Goal: Contribute content: Add original content to the website for others to see

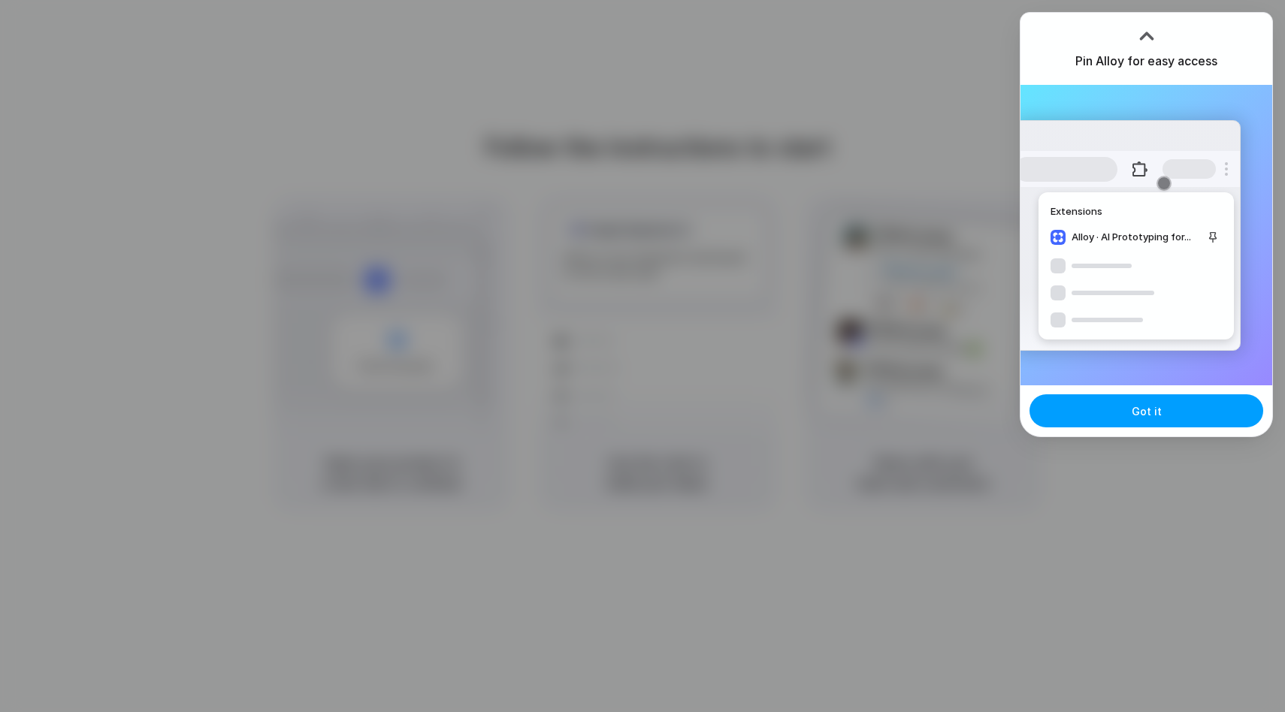
click at [1128, 402] on button "Got it" at bounding box center [1147, 411] width 234 height 33
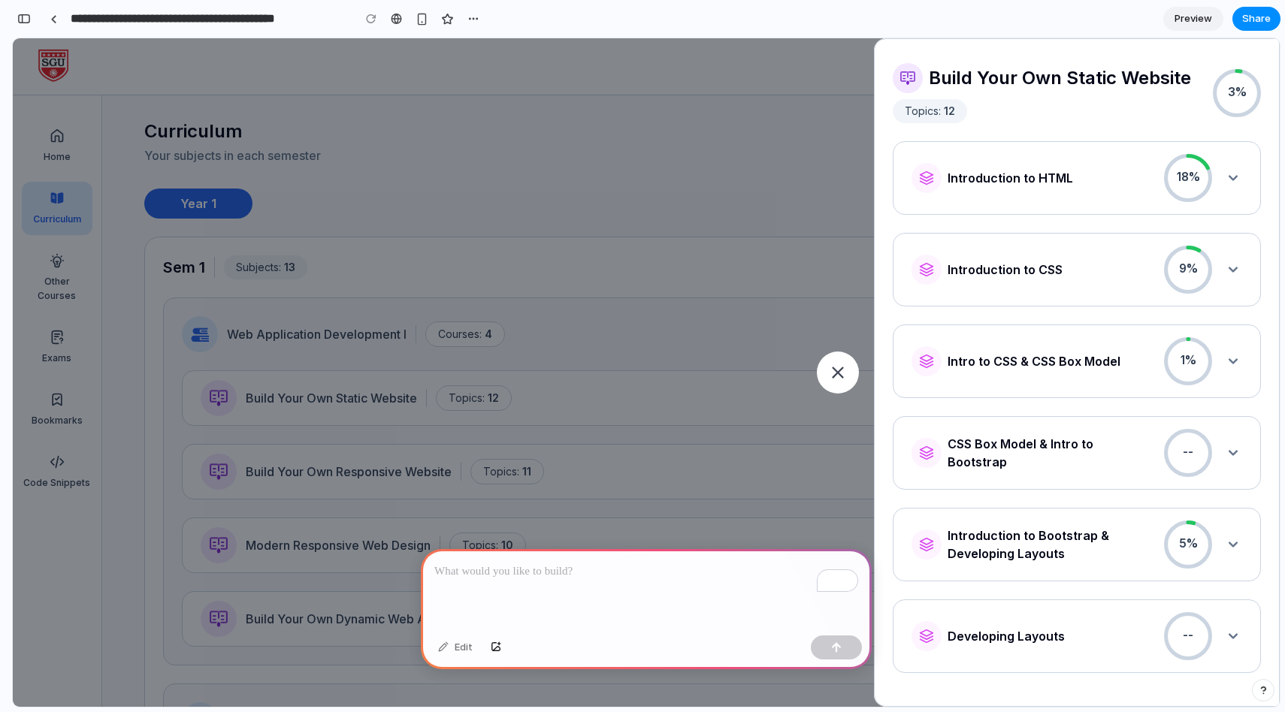
click at [573, 574] on p "To enrich screen reader interactions, please activate Accessibility in Grammarl…" at bounding box center [646, 572] width 424 height 18
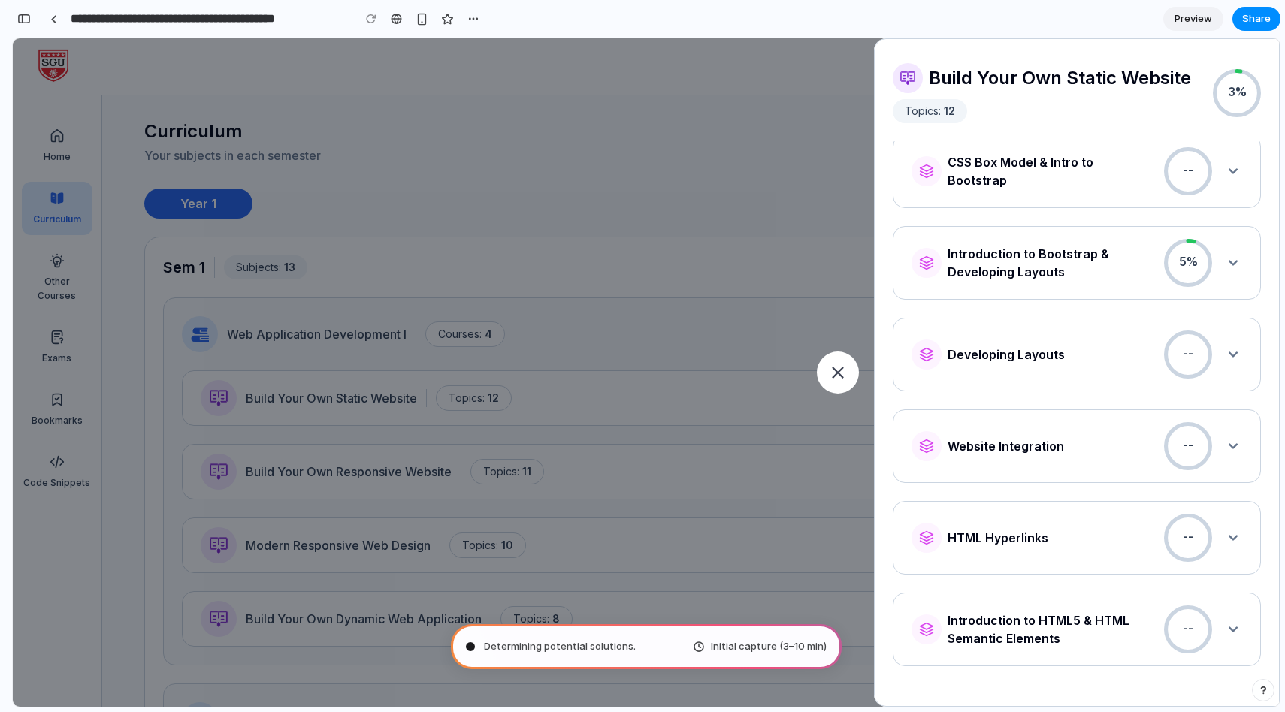
scroll to position [314, 0]
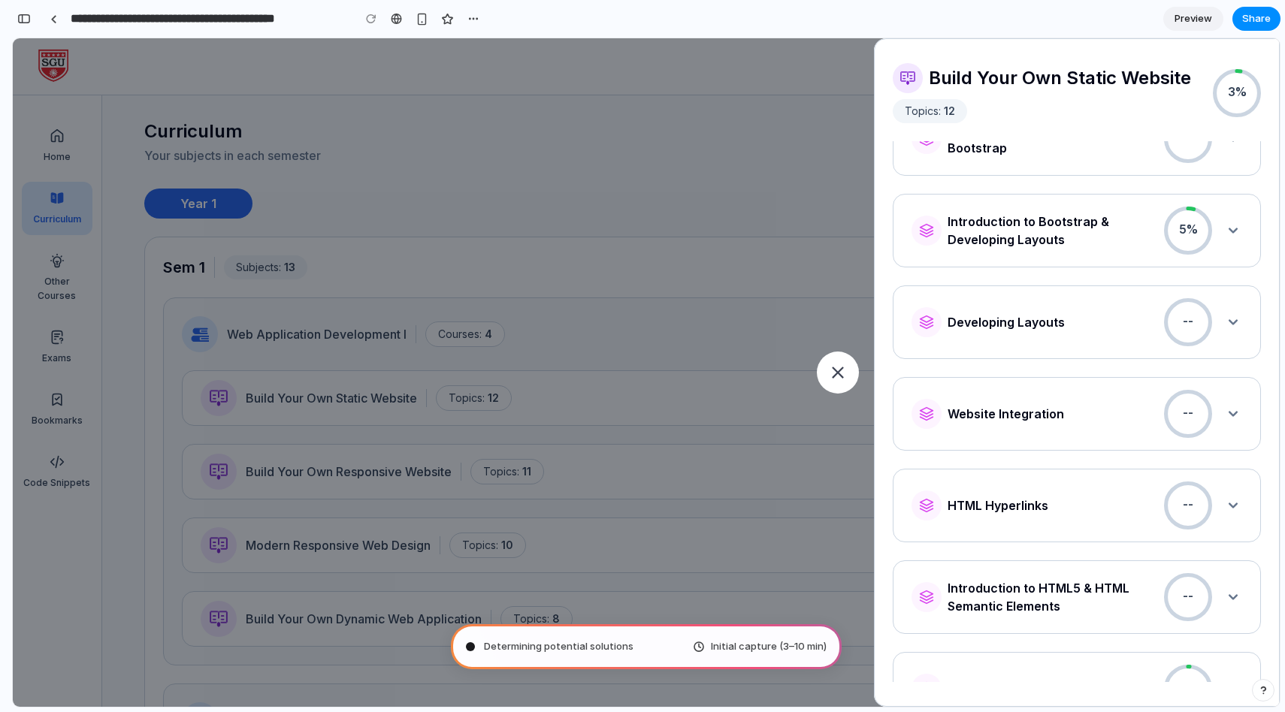
click at [1068, 239] on span "Introduction to Bootstrap & Developing Layouts" at bounding box center [1050, 231] width 204 height 36
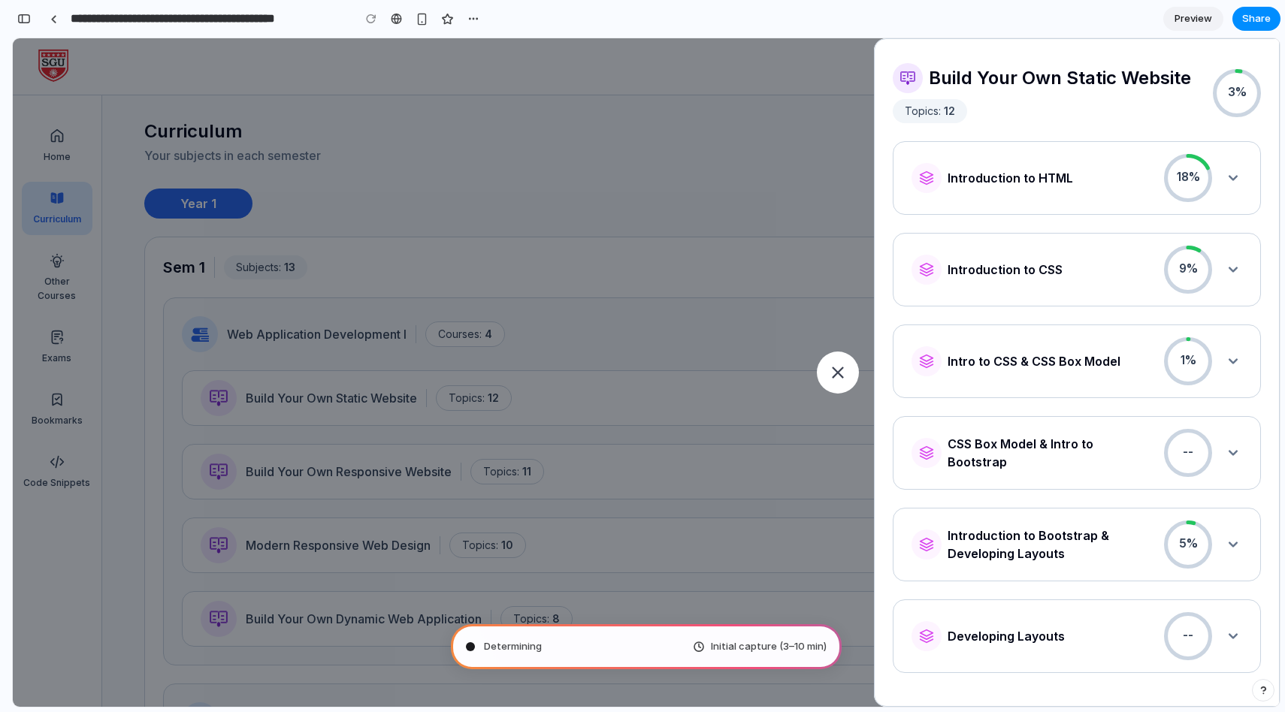
click at [816, 109] on div "Build Your Own Static Website Topics: 12 3% Introduction to HTML 18% Introducti…" at bounding box center [646, 372] width 1267 height 669
click at [842, 371] on icon at bounding box center [838, 373] width 14 height 14
click at [842, 357] on div at bounding box center [838, 373] width 42 height 42
click at [606, 646] on div "Distilling requirements .. Initial capture (3–10 min)" at bounding box center [646, 646] width 391 height 45
click at [711, 642] on div "Initial capture (3–10 min)" at bounding box center [760, 647] width 134 height 15
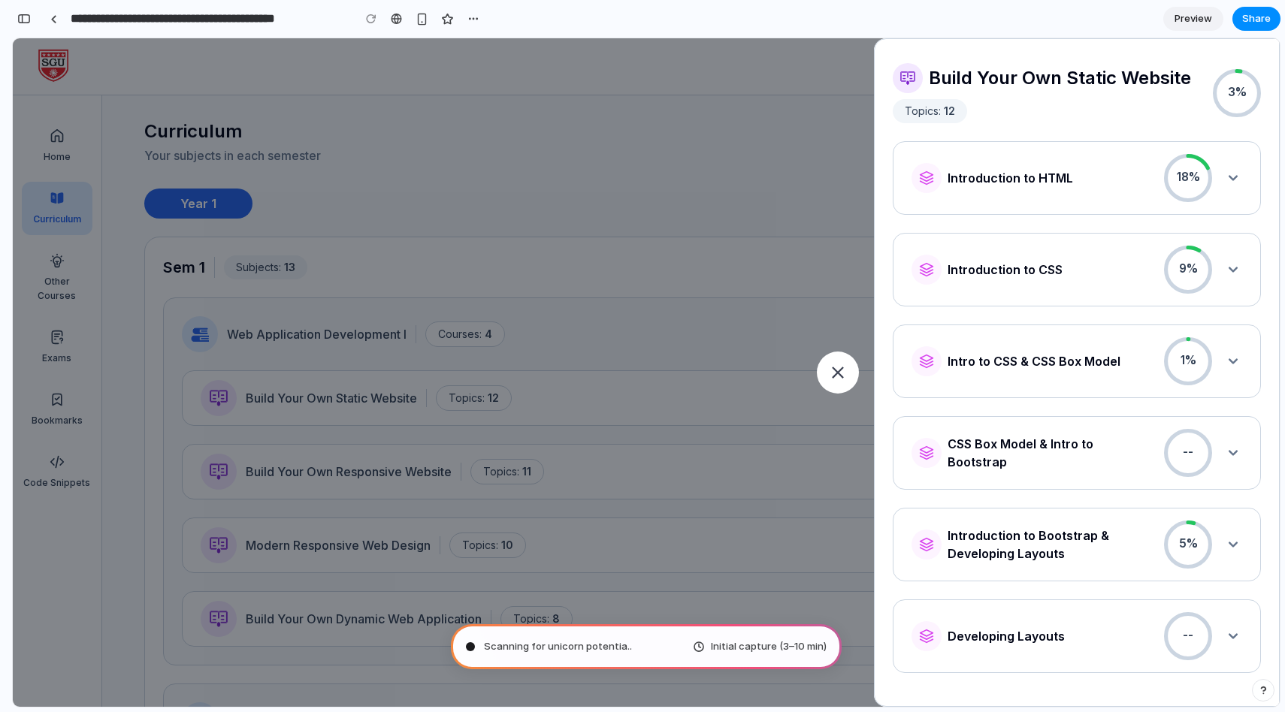
click at [551, 289] on div "Build Your Own Static Website Topics: 12 3% Introduction to HTML 18% Introducti…" at bounding box center [646, 372] width 1267 height 669
click at [811, 660] on div "Consulting the digital oracle .. Initial capture (3–10 min)" at bounding box center [646, 646] width 391 height 45
click at [739, 653] on span "Initial capture (3–10 min)" at bounding box center [769, 647] width 116 height 15
click at [584, 322] on div "Build Your Own Static Website Topics: 12 3% Introduction to HTML 18% Introducti…" at bounding box center [646, 372] width 1267 height 669
click at [26, 17] on div "button" at bounding box center [24, 19] width 14 height 11
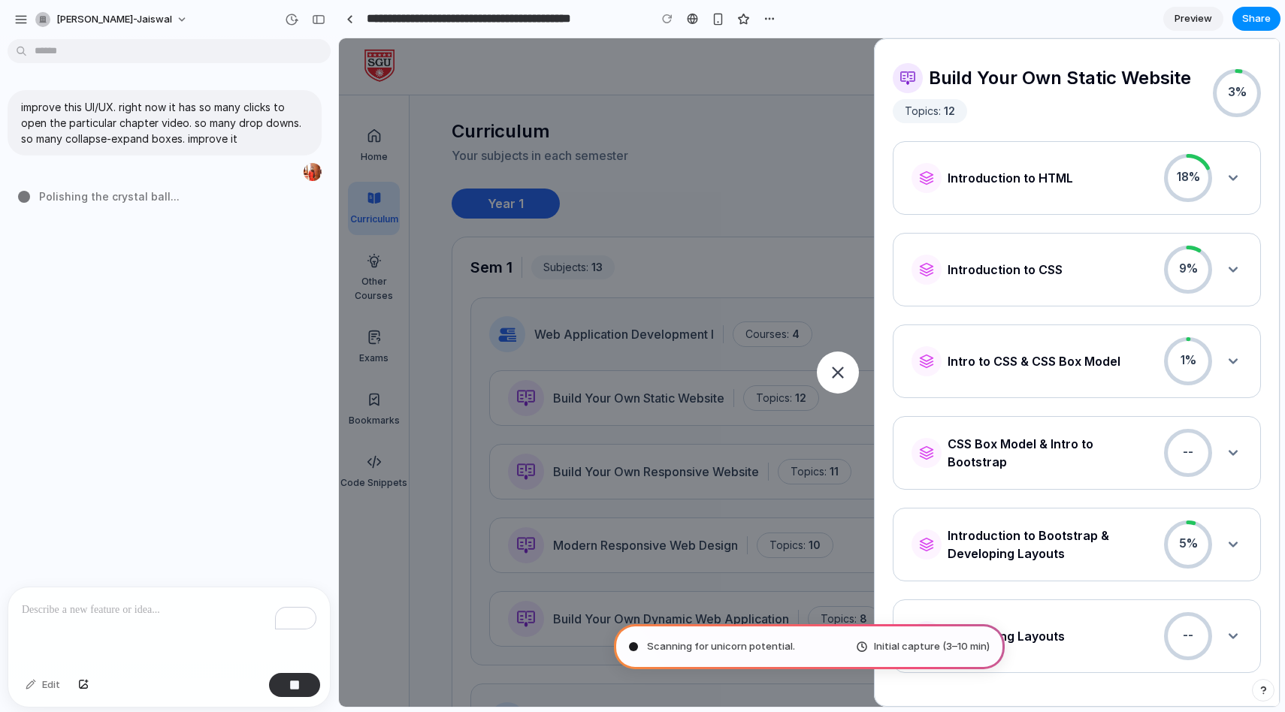
click at [123, 197] on span "Polishing the crystal ball ..." at bounding box center [109, 197] width 141 height 16
click at [108, 619] on div "To enrich screen reader interactions, please activate Accessibility in Grammarl…" at bounding box center [169, 628] width 322 height 80
type input "**********"
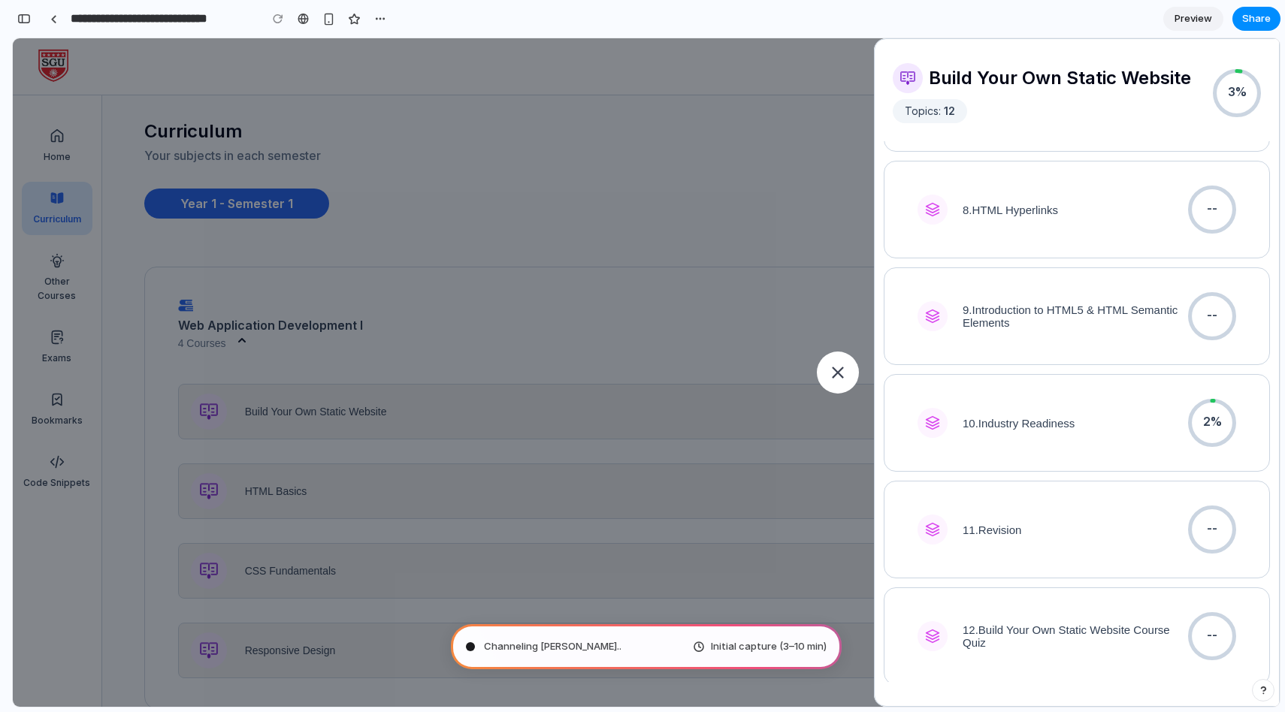
scroll to position [1000, 0]
click at [843, 372] on icon at bounding box center [838, 373] width 14 height 14
click at [686, 455] on div "Build Your Own Static Website Topics: 12 3% 1 . Introduction to HTML 18% 📺 What…" at bounding box center [646, 372] width 1267 height 669
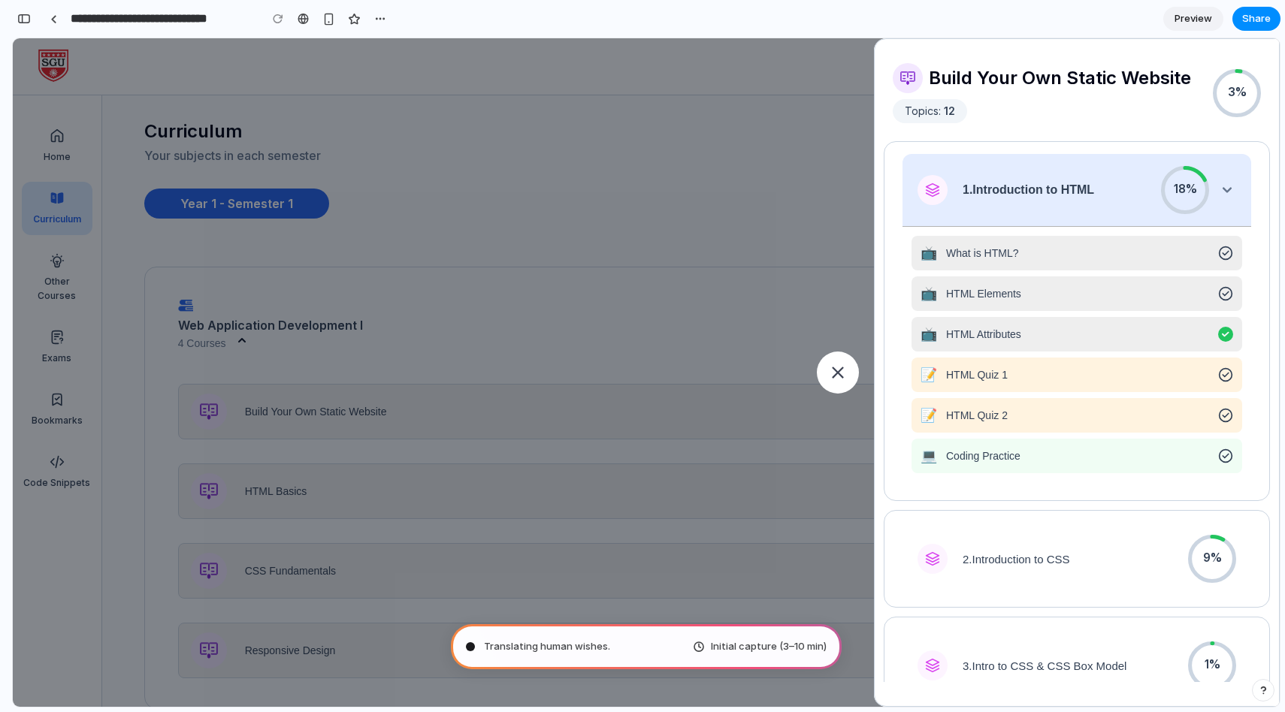
click at [1226, 187] on icon at bounding box center [1227, 190] width 18 height 18
click at [1228, 183] on icon at bounding box center [1227, 190] width 18 height 18
click at [1042, 258] on span "What is HTML?" at bounding box center [1080, 253] width 263 height 12
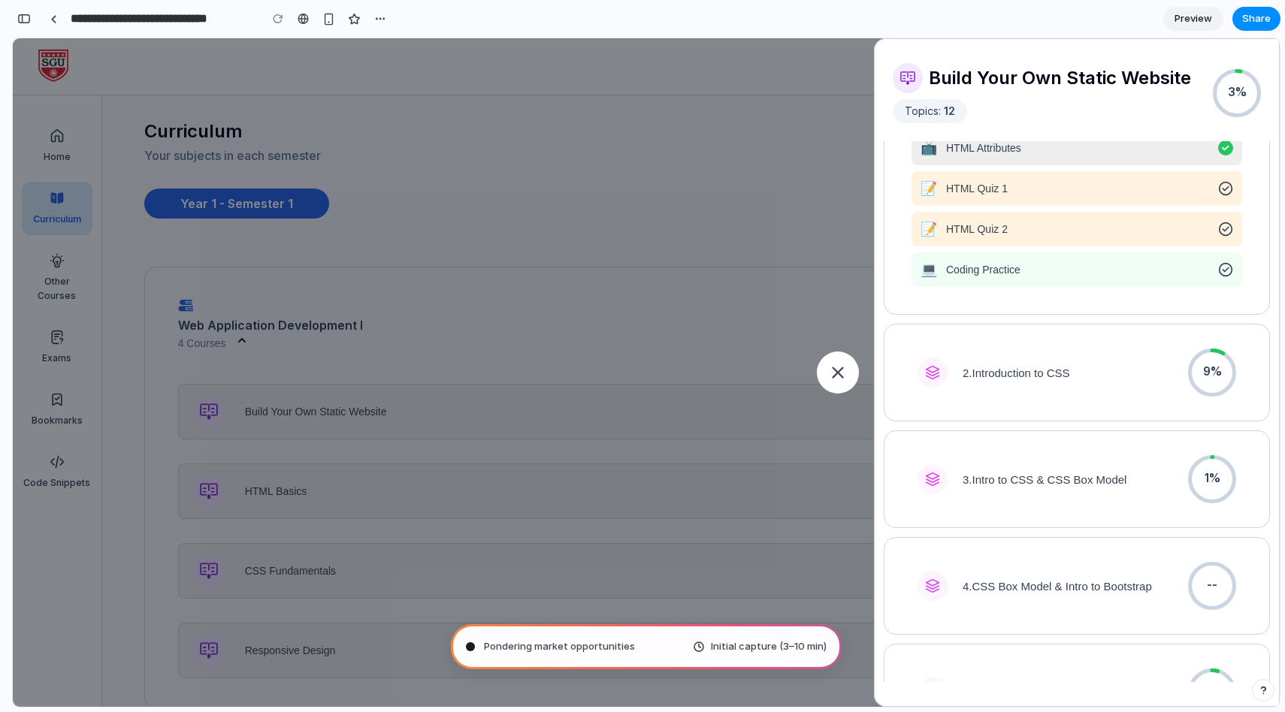
scroll to position [220, 0]
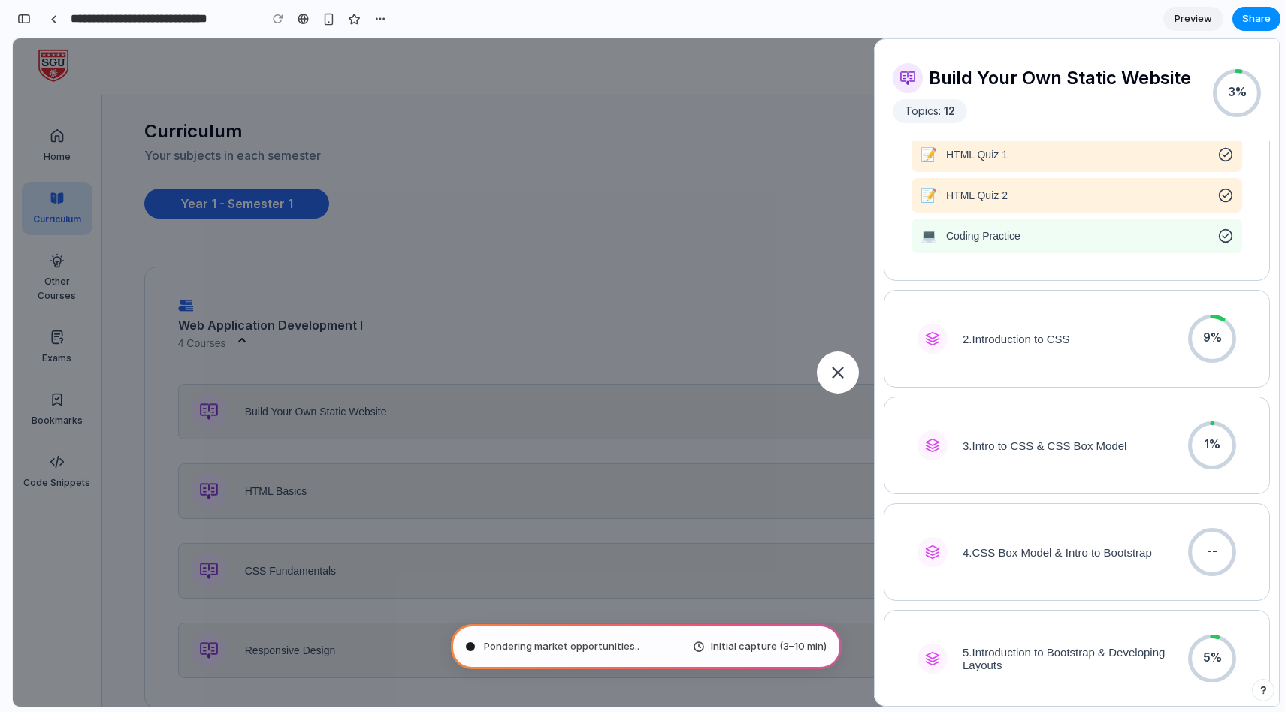
click at [1031, 446] on span "3 . Intro to CSS & CSS Box Model" at bounding box center [1045, 446] width 164 height 13
click at [1039, 329] on div "2 . Introduction to CSS 9%" at bounding box center [1077, 339] width 319 height 48
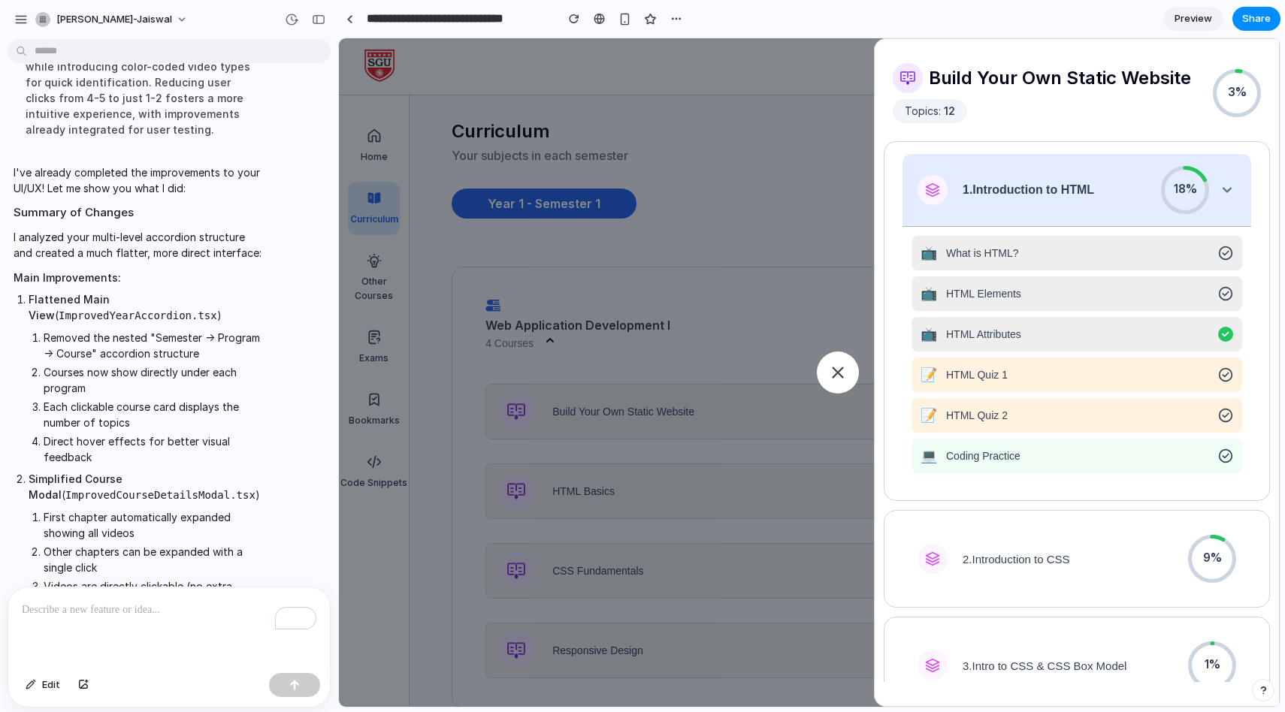
scroll to position [952, 0]
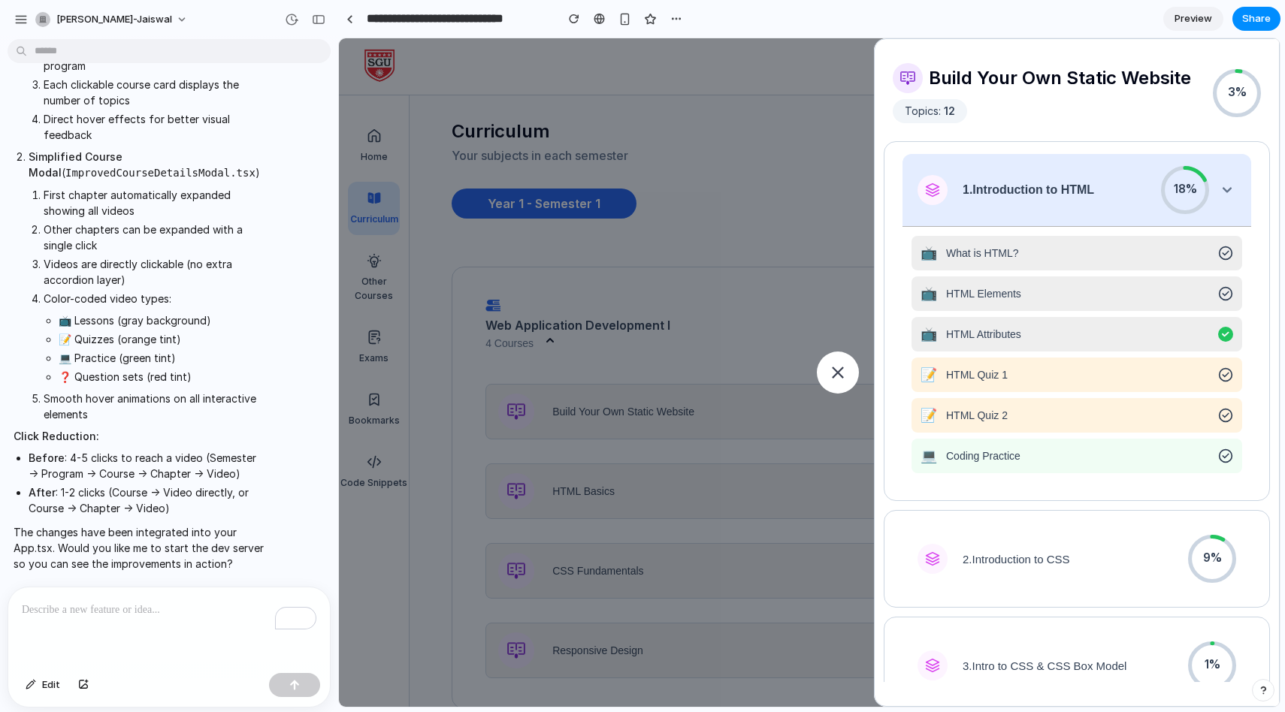
click at [828, 370] on div at bounding box center [838, 373] width 42 height 42
click at [138, 617] on p "To enrich screen reader interactions, please activate Accessibility in Grammarl…" at bounding box center [169, 610] width 295 height 18
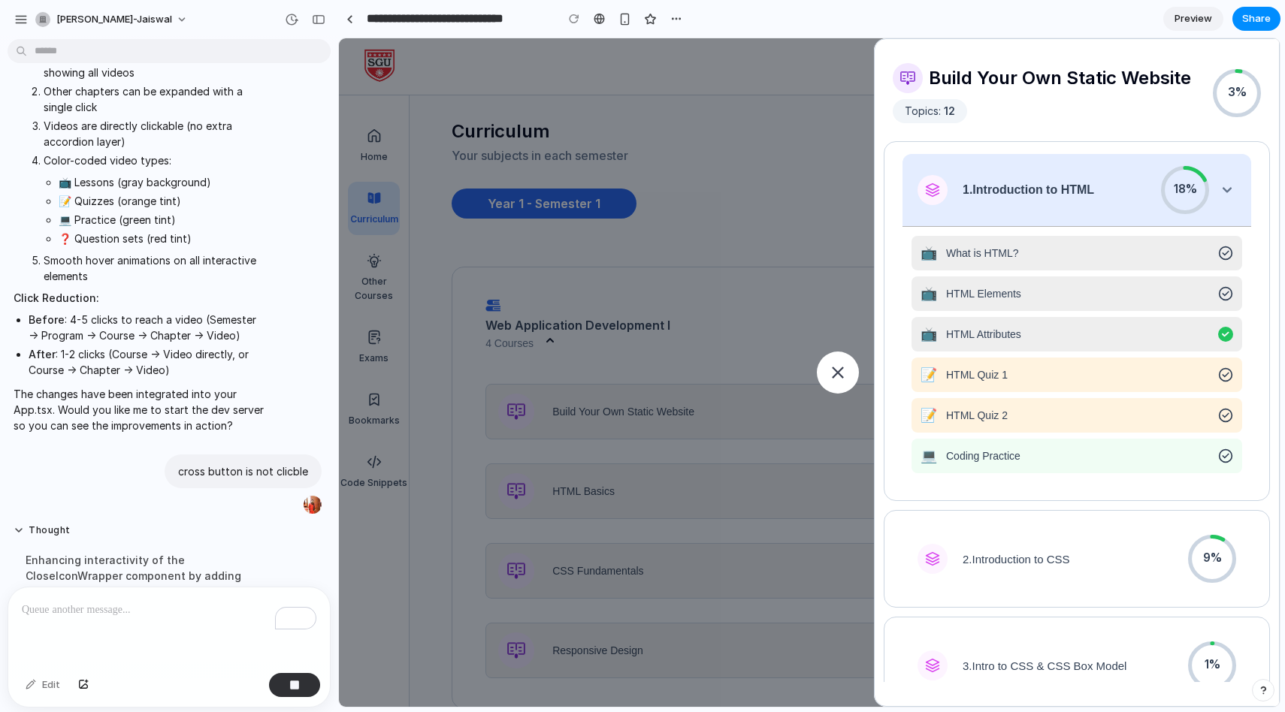
scroll to position [1073, 0]
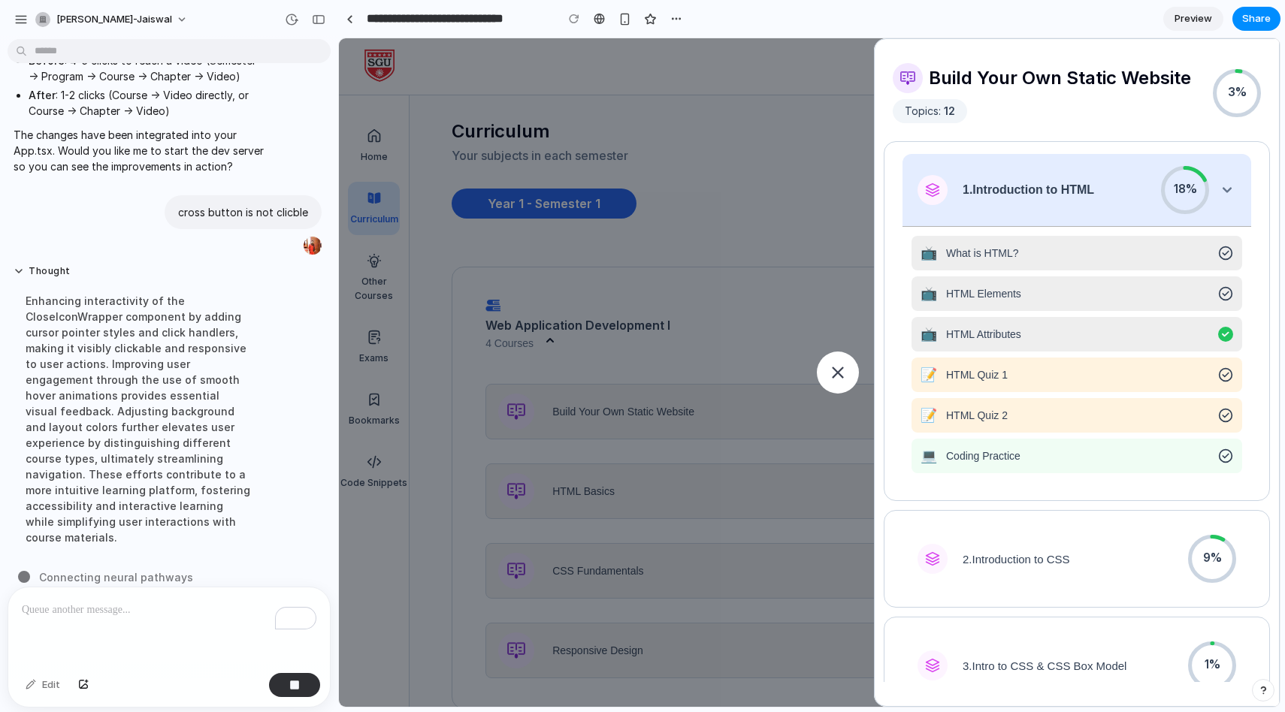
click at [832, 377] on icon at bounding box center [838, 373] width 12 height 12
click at [829, 373] on div at bounding box center [838, 373] width 42 height 42
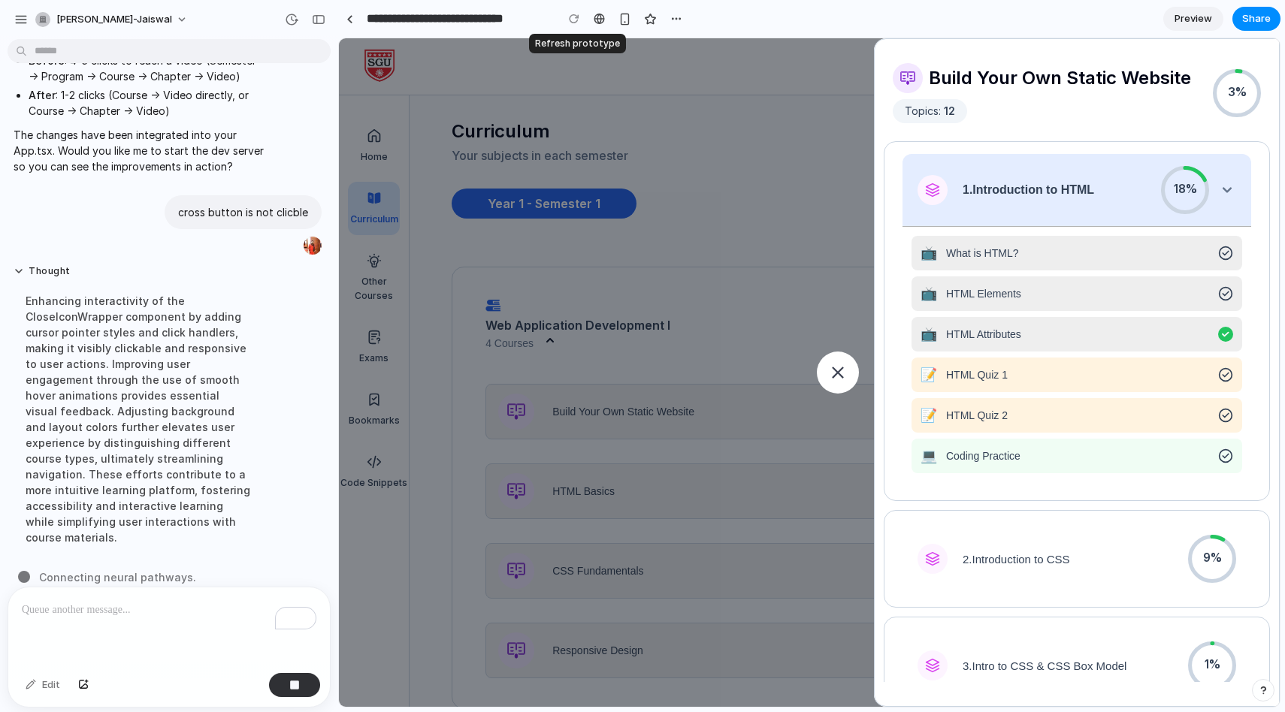
click at [571, 20] on div at bounding box center [574, 19] width 23 height 23
click at [573, 15] on div at bounding box center [574, 19] width 23 height 23
click at [854, 362] on div at bounding box center [838, 373] width 42 height 42
click at [1069, 334] on span "HTML Attributes" at bounding box center [1080, 334] width 263 height 12
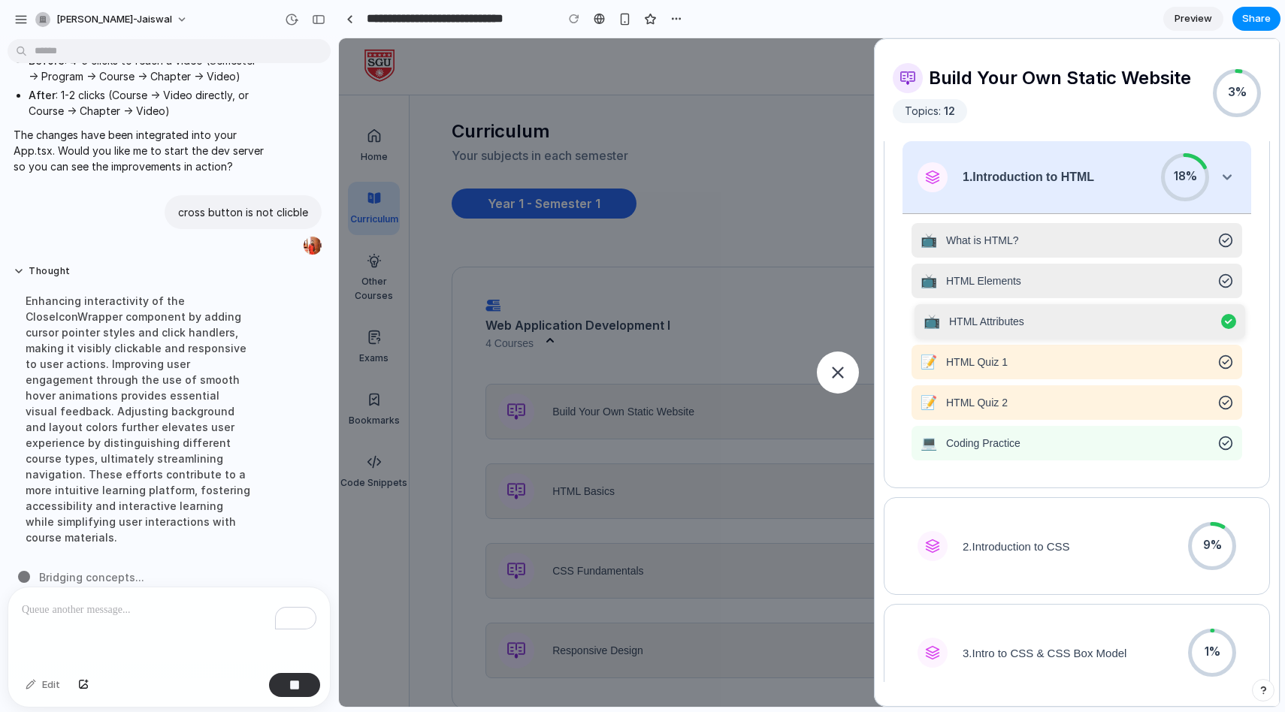
scroll to position [0, 0]
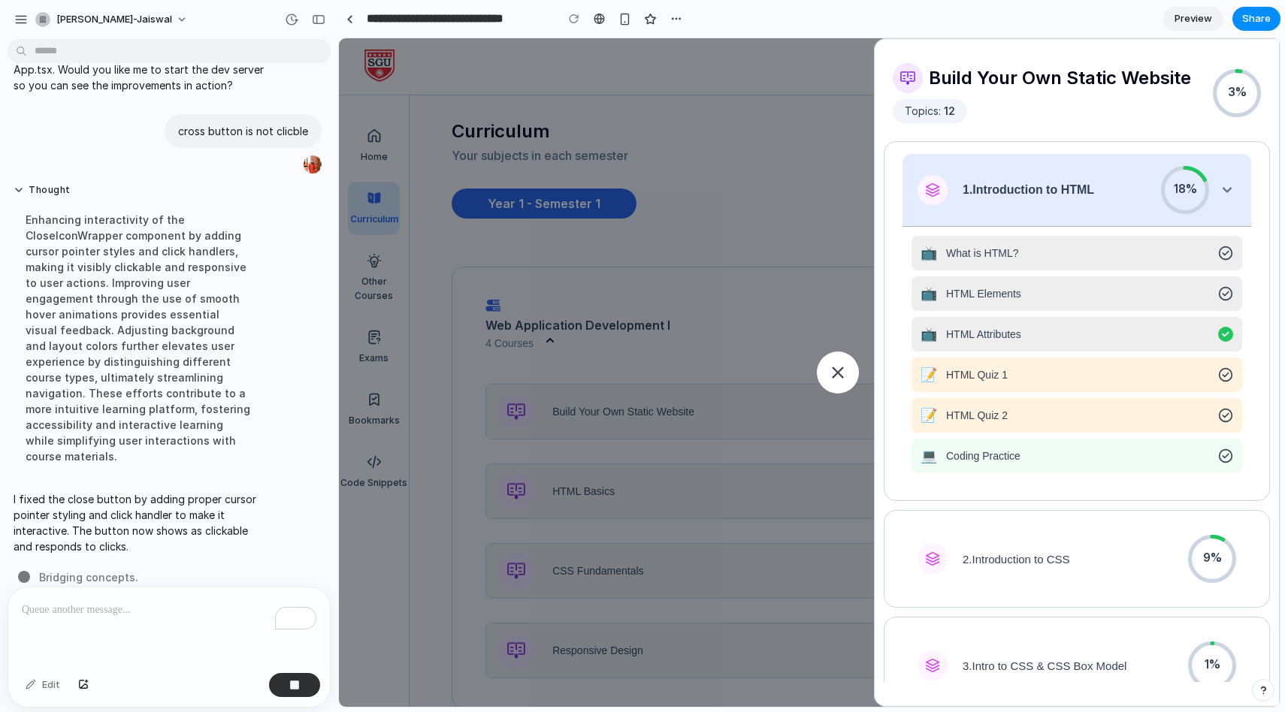
click at [1075, 201] on div "1 . Introduction to HTML" at bounding box center [1039, 190] width 243 height 30
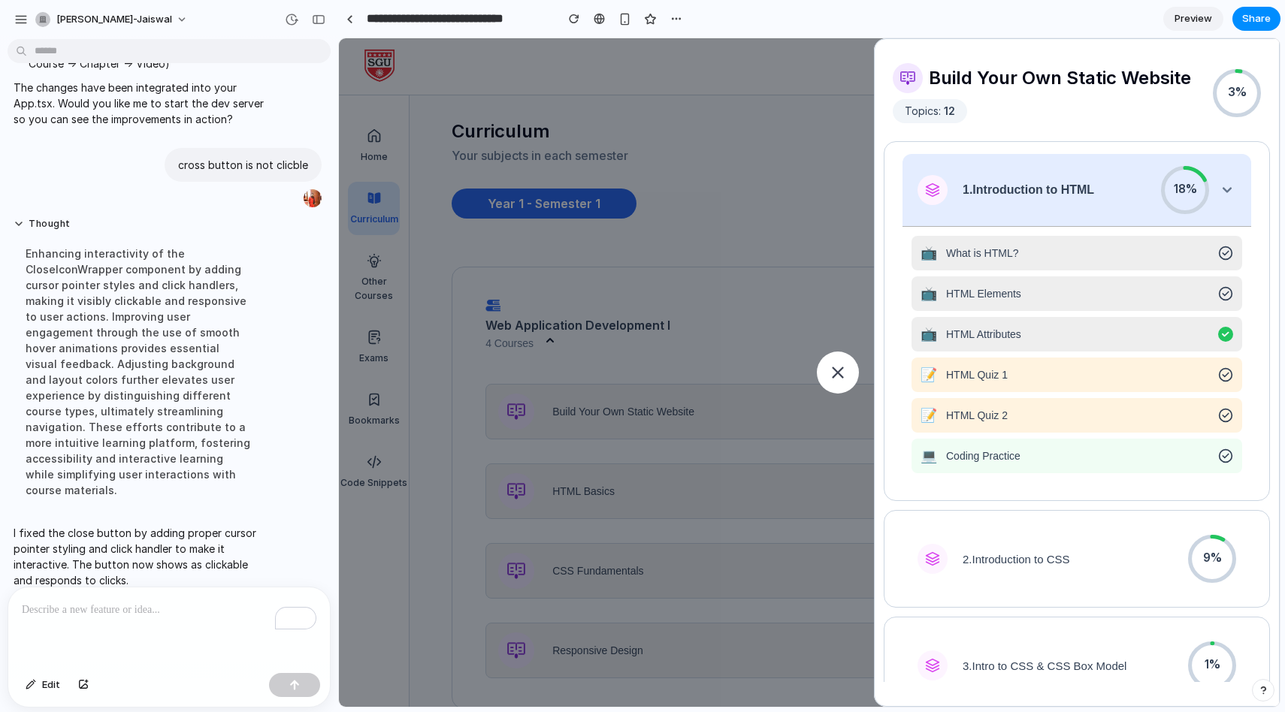
click at [833, 376] on icon at bounding box center [838, 373] width 12 height 12
click at [778, 495] on div "Build Your Own Static Website Topics: 12 3% 1 . Introduction to HTML 18% 📺 What…" at bounding box center [809, 372] width 941 height 669
click at [649, 373] on div "Build Your Own Static Website Topics: 12 3% 1 . Introduction to HTML 18% 📺 What…" at bounding box center [809, 372] width 941 height 669
click at [836, 370] on icon at bounding box center [838, 373] width 14 height 14
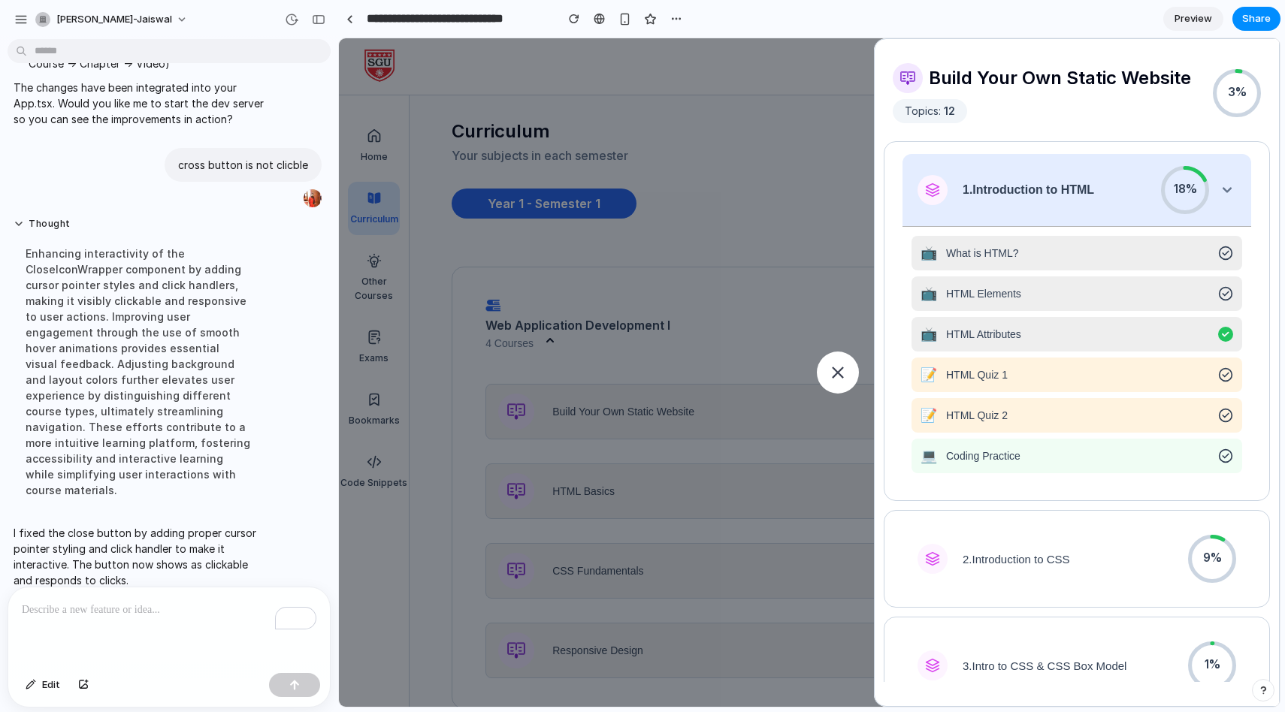
click at [836, 370] on icon at bounding box center [838, 373] width 14 height 14
click at [709, 339] on div "Build Your Own Static Website Topics: 12 3% 1 . Introduction to HTML 18% 📺 What…" at bounding box center [809, 372] width 941 height 669
click at [829, 363] on div at bounding box center [838, 373] width 42 height 42
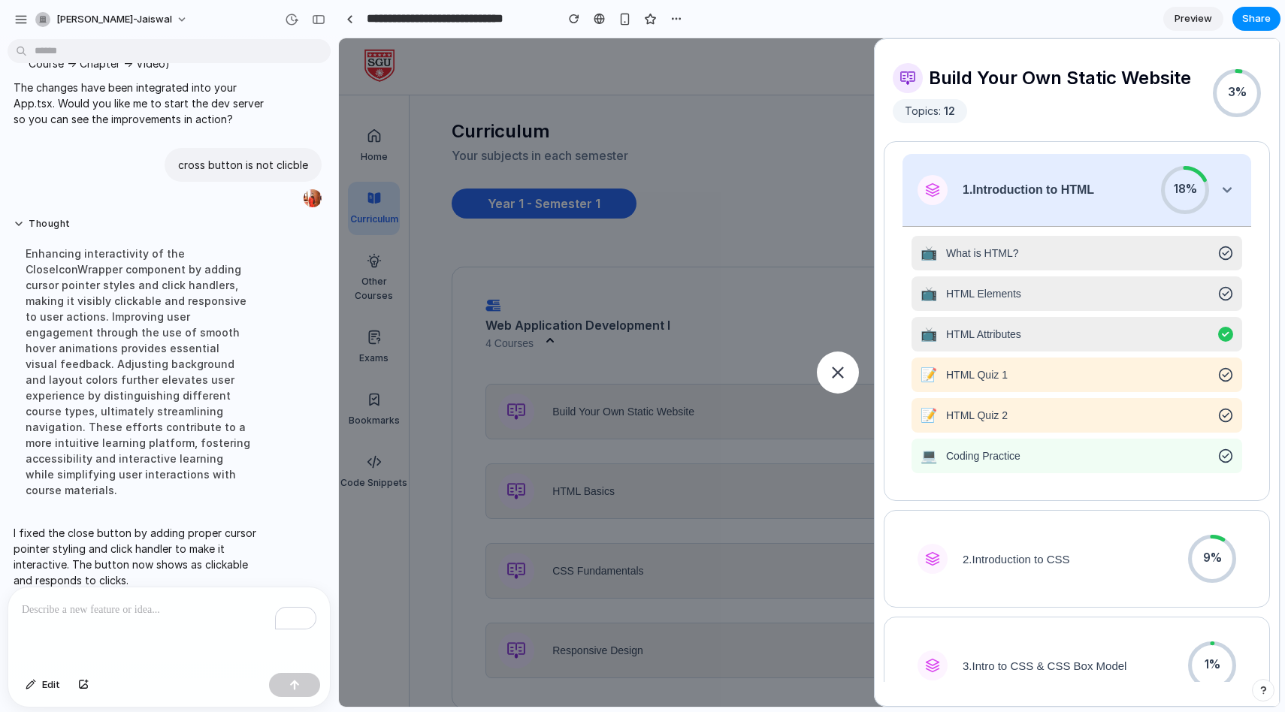
click at [144, 623] on div "To enrich screen reader interactions, please activate Accessibility in Grammarl…" at bounding box center [169, 628] width 322 height 80
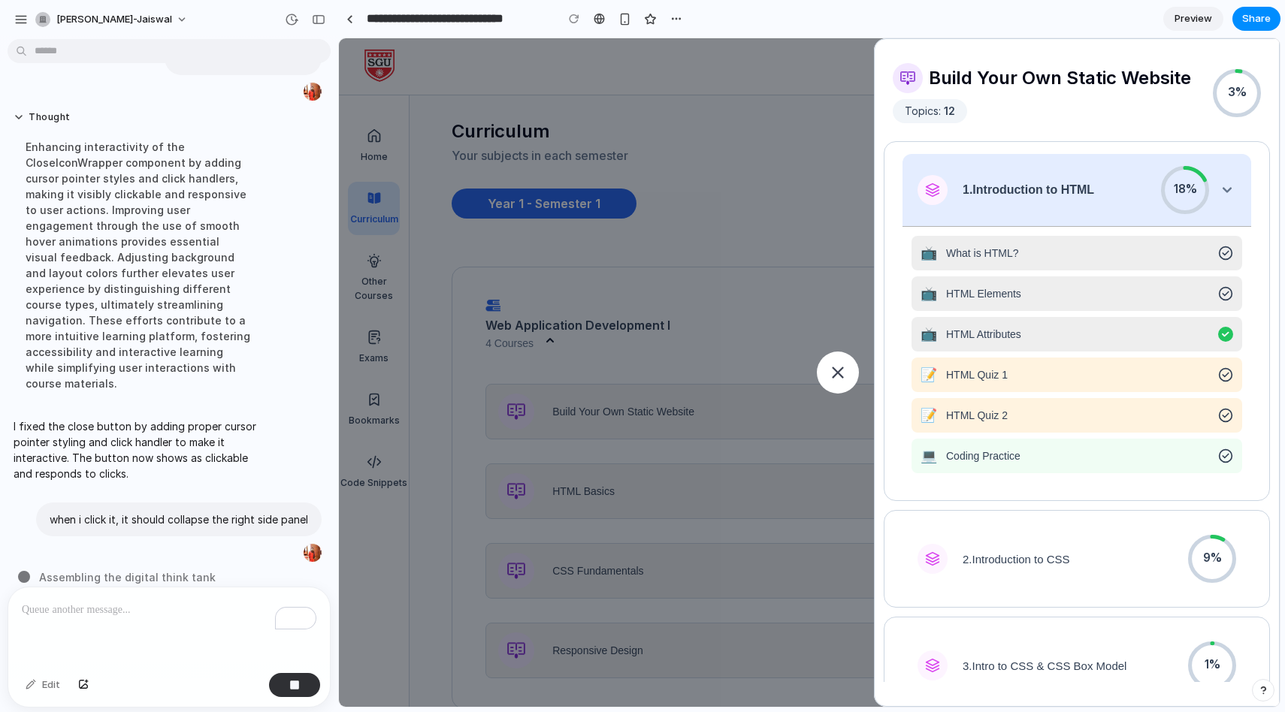
click at [839, 366] on icon at bounding box center [838, 373] width 14 height 14
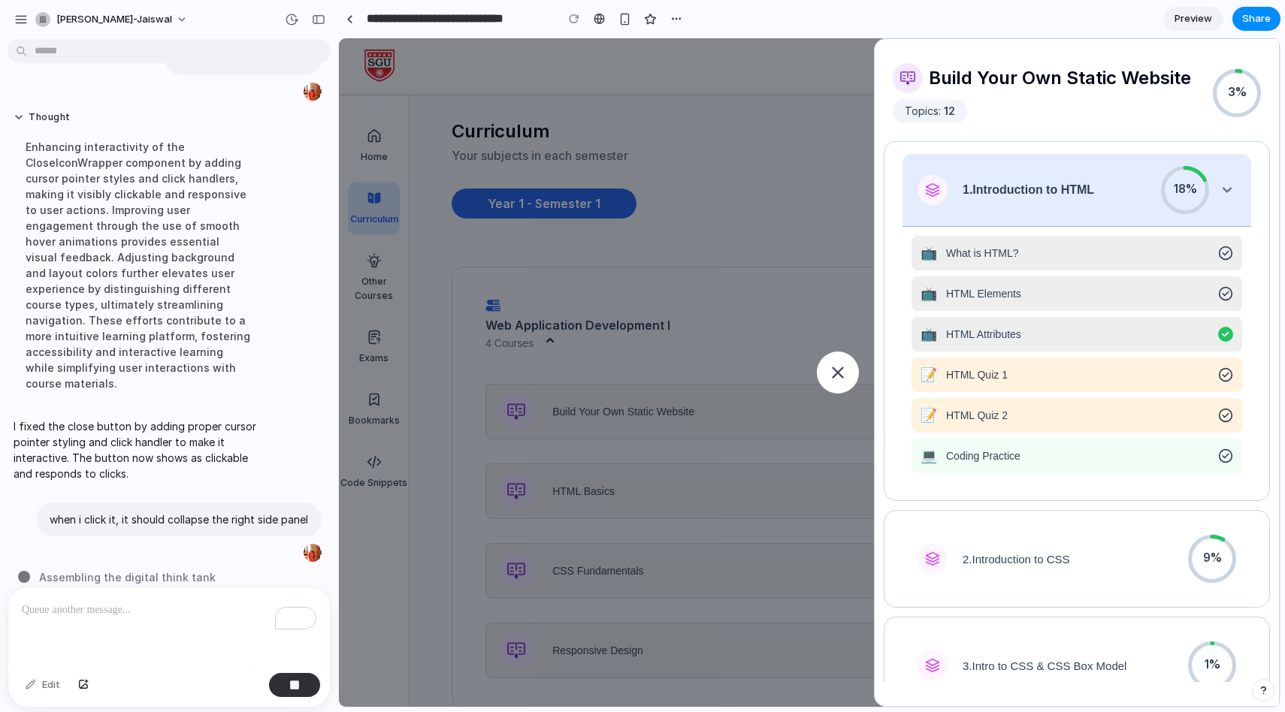
click at [839, 366] on icon at bounding box center [838, 373] width 14 height 14
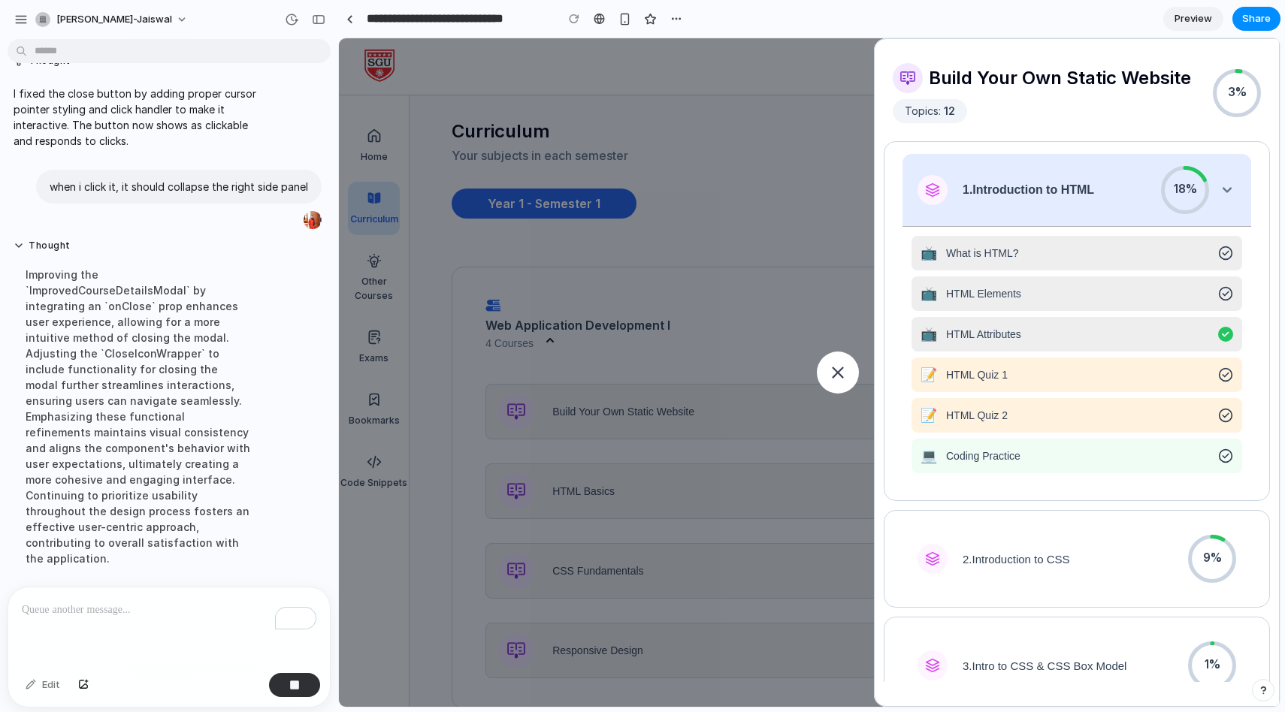
scroll to position [1290, 0]
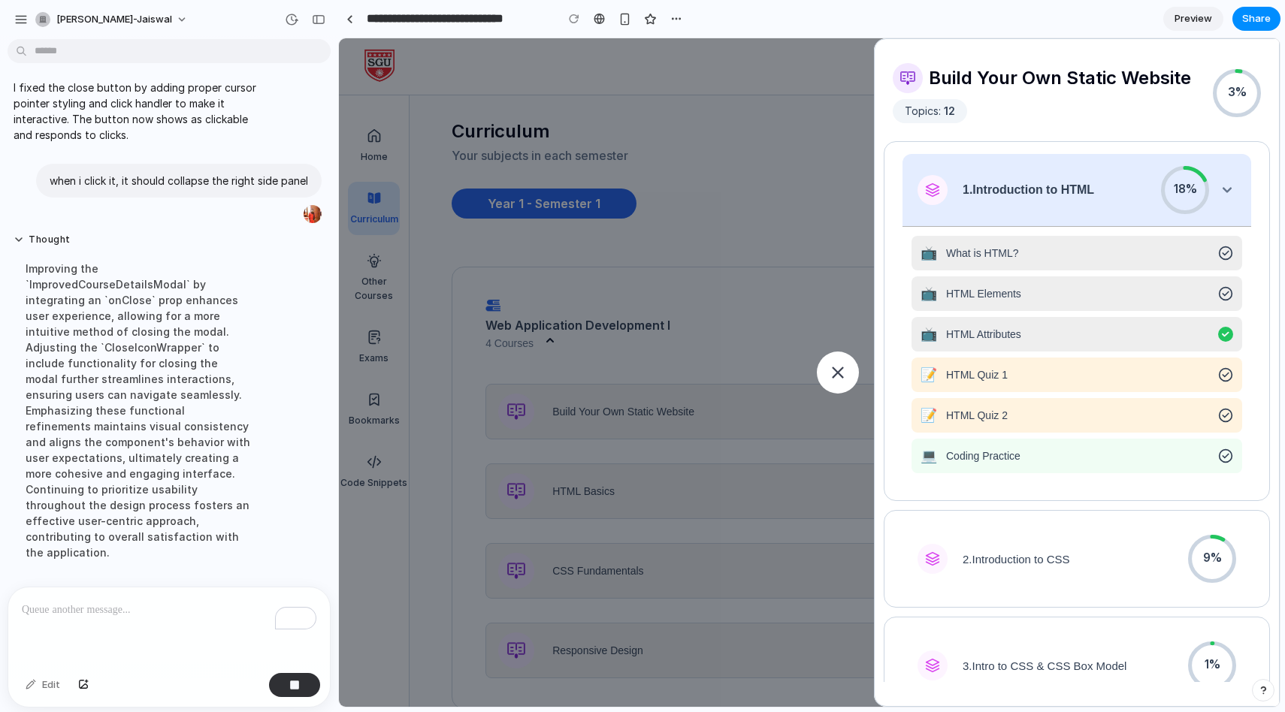
click at [836, 381] on div at bounding box center [838, 373] width 42 height 42
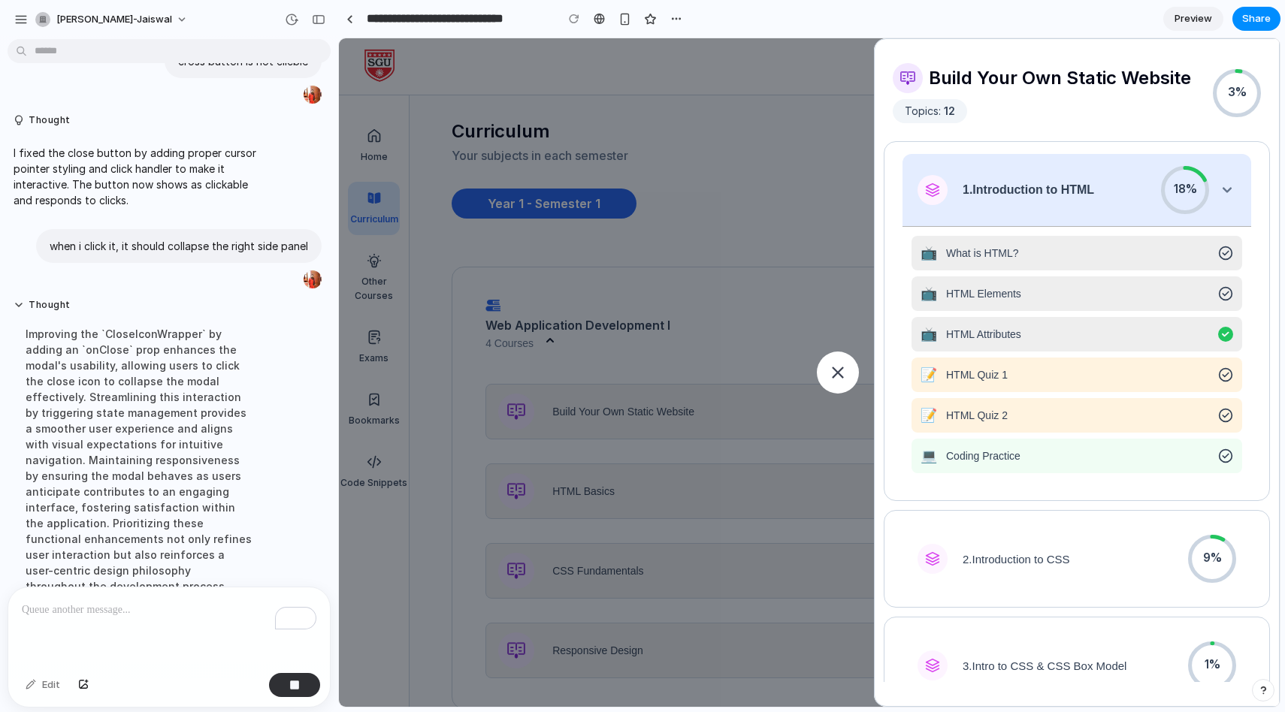
scroll to position [1274, 0]
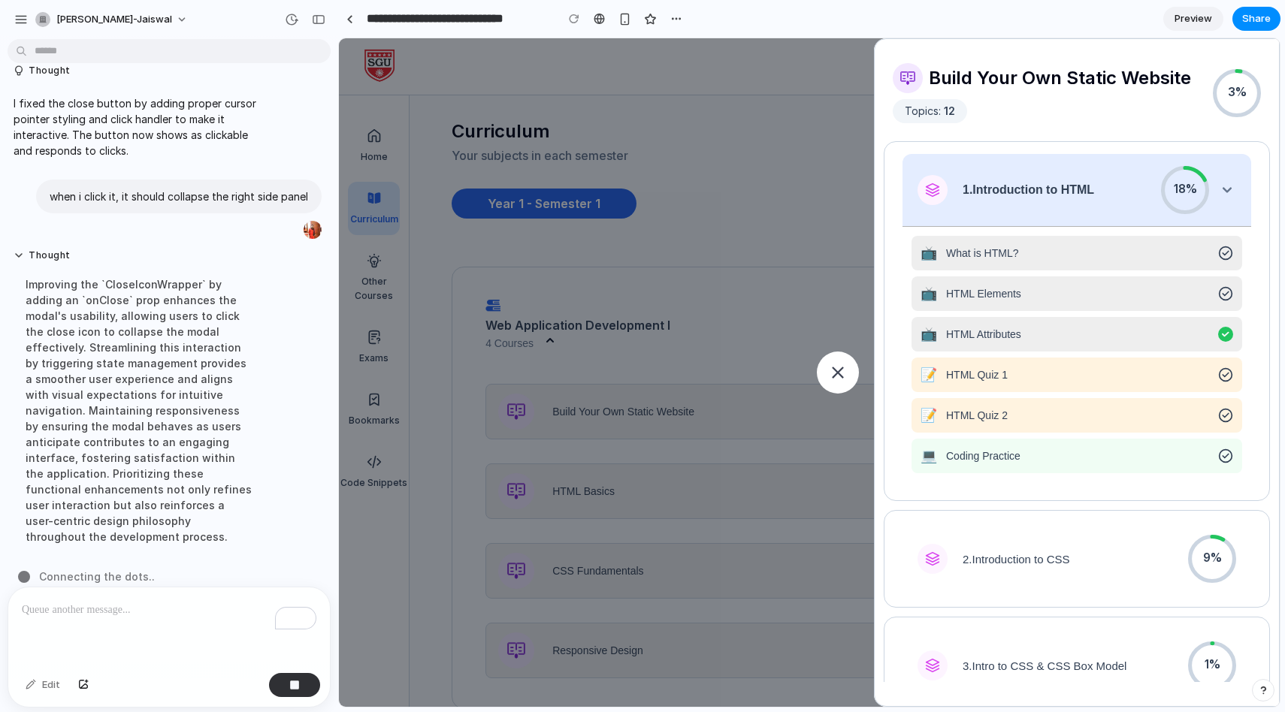
click at [833, 375] on icon at bounding box center [838, 373] width 12 height 12
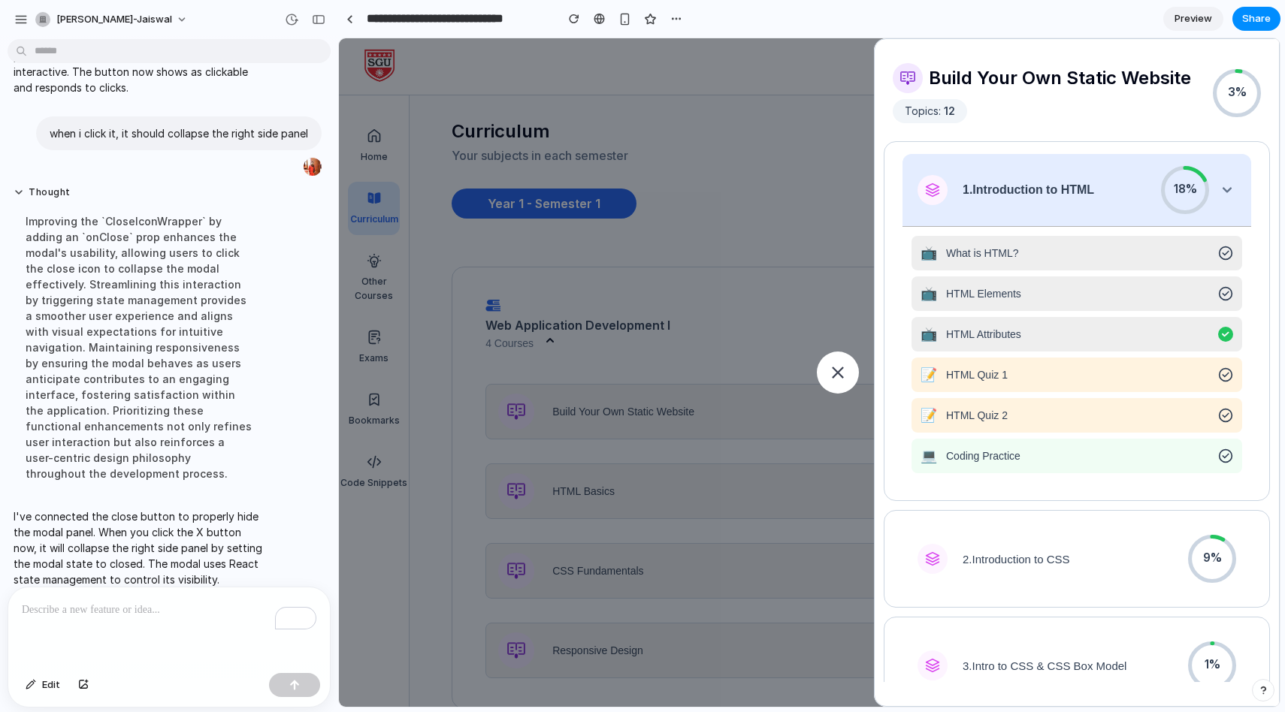
click at [846, 381] on div at bounding box center [838, 373] width 42 height 42
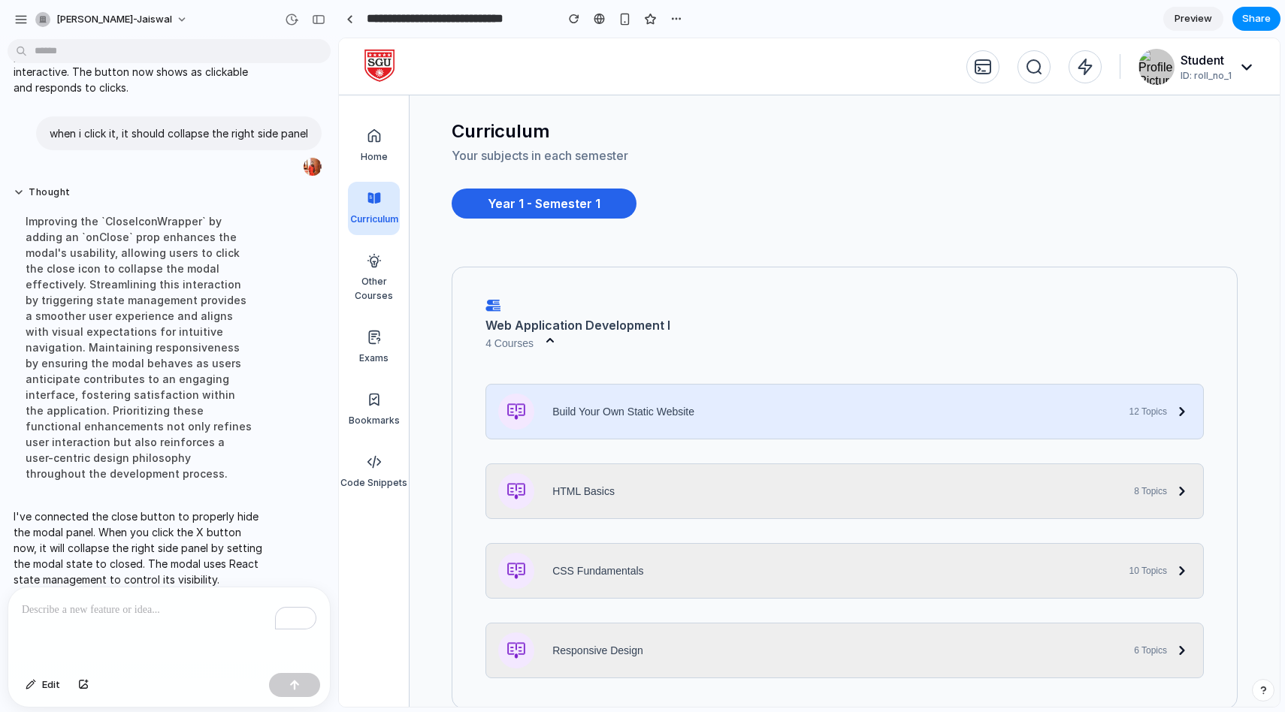
click at [748, 418] on div "Build Your Own Static Website 12 Topics" at bounding box center [844, 412] width 718 height 56
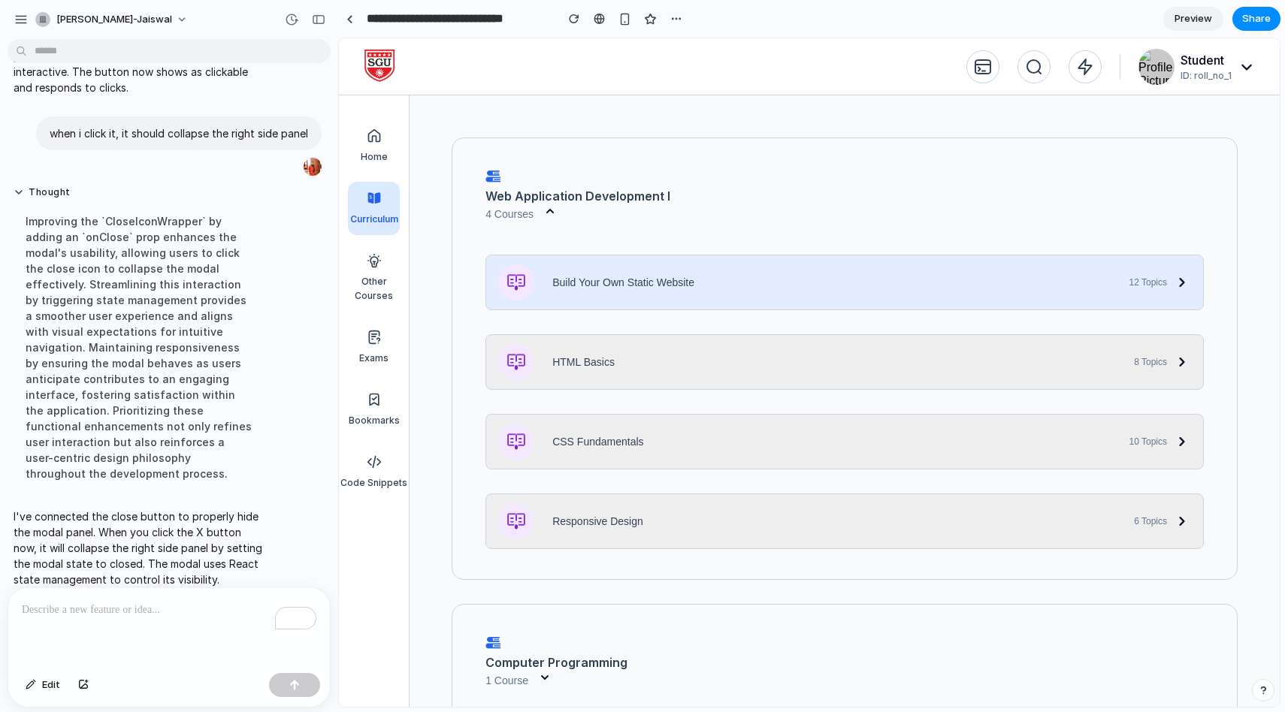
scroll to position [140, 0]
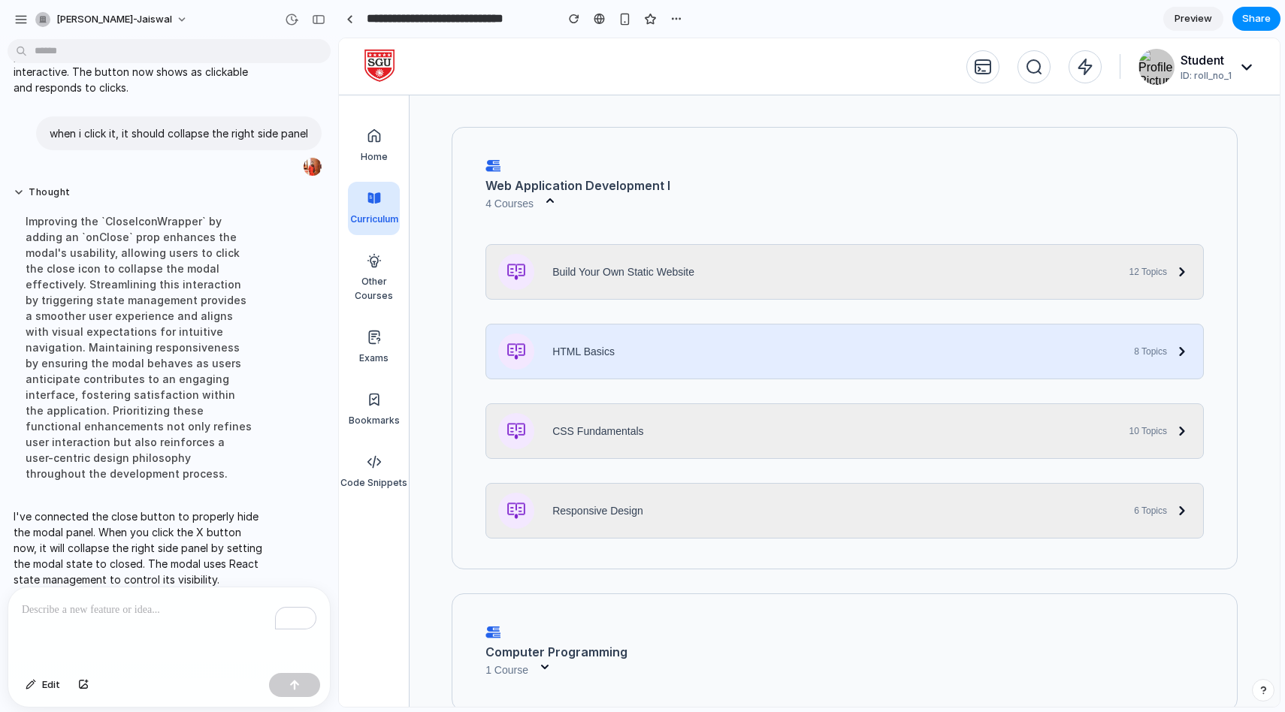
click at [726, 356] on div "HTML Basics 8 Topics" at bounding box center [844, 352] width 718 height 56
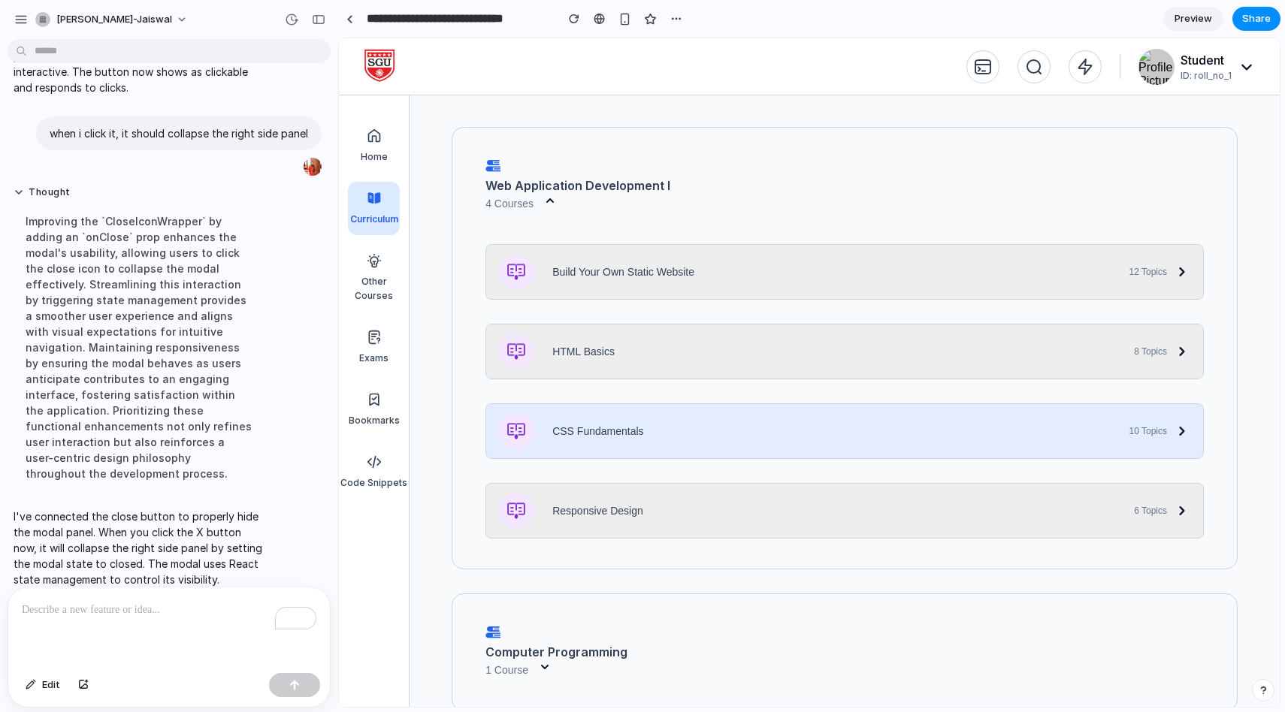
click at [721, 446] on div "CSS Fundamentals 10 Topics" at bounding box center [844, 432] width 718 height 56
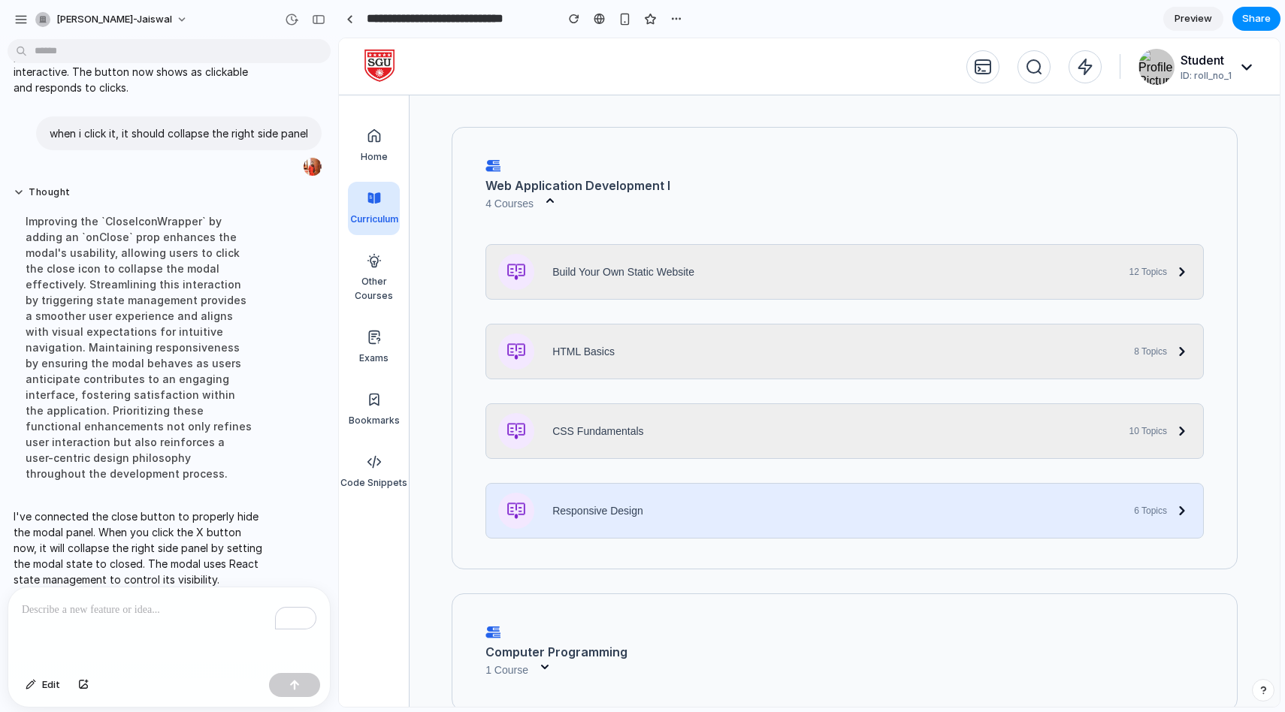
click at [715, 508] on div "Responsive Design 6 Topics" at bounding box center [844, 511] width 718 height 56
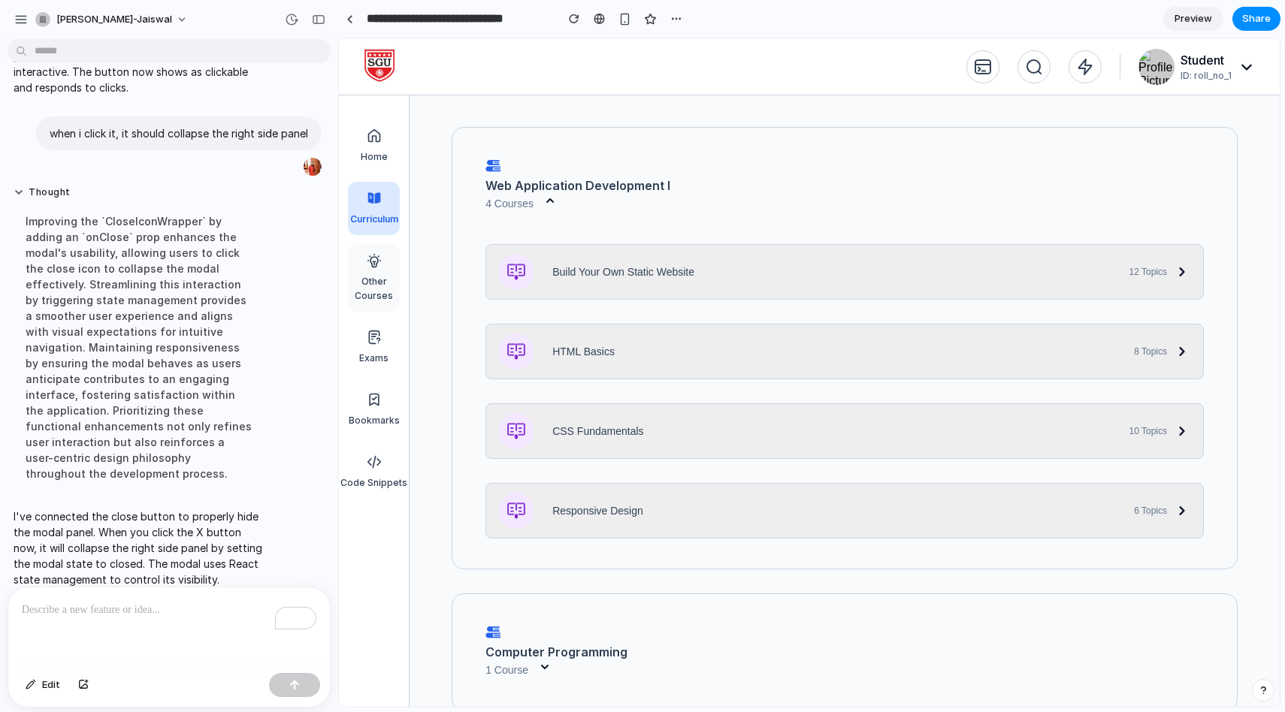
click at [373, 294] on span "Other Courses" at bounding box center [374, 288] width 38 height 29
click at [373, 349] on div "Exams" at bounding box center [374, 347] width 52 height 53
click at [373, 431] on div "Bookmarks" at bounding box center [374, 409] width 52 height 53
click at [381, 144] on div "Home" at bounding box center [374, 145] width 52 height 53
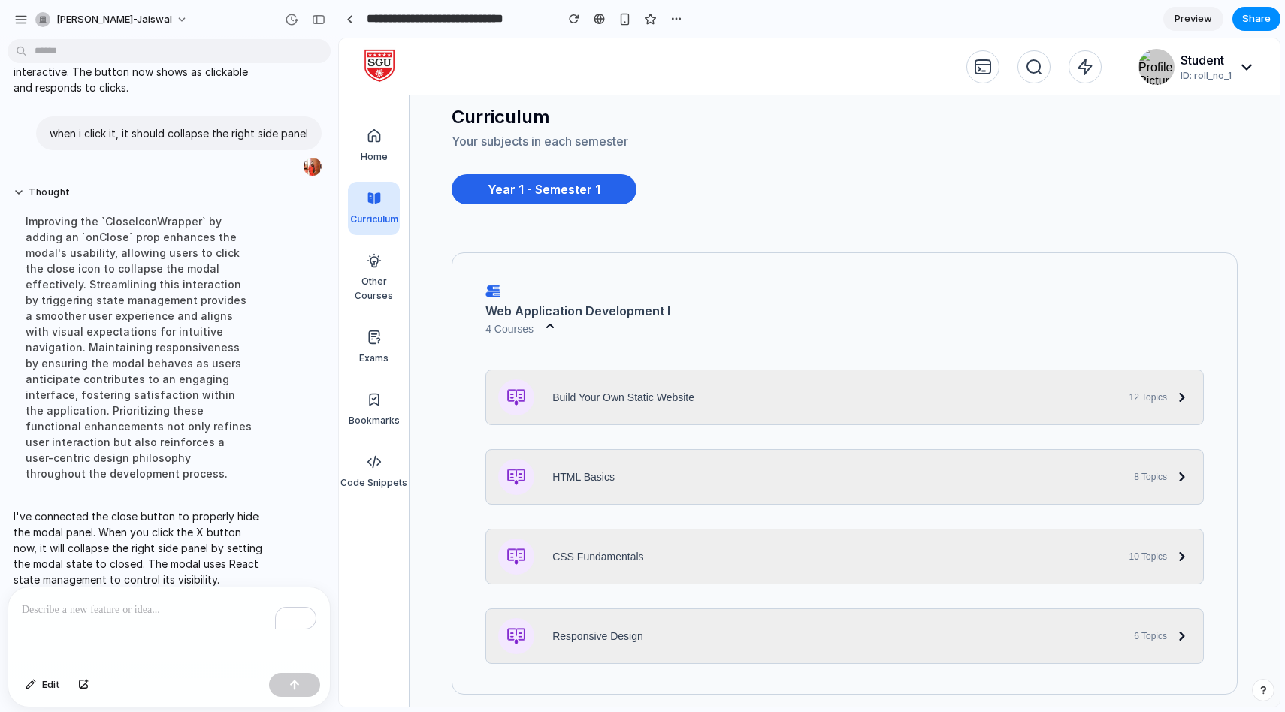
scroll to position [15, 0]
click at [549, 325] on icon at bounding box center [550, 325] width 15 height 18
click at [917, 288] on div "Web Application Development I" at bounding box center [844, 300] width 718 height 35
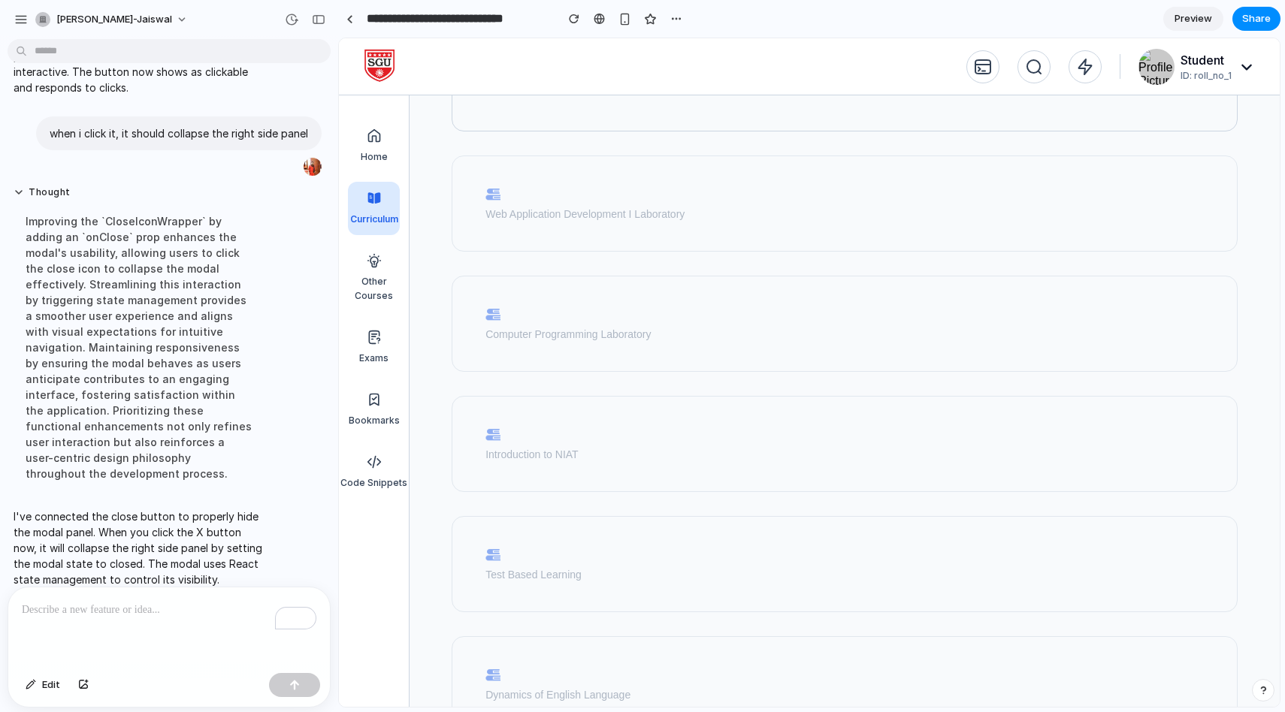
scroll to position [1604, 0]
click at [678, 482] on div "Aptitude orientation" at bounding box center [844, 496] width 718 height 35
click at [689, 420] on div "Dynamics of English Language" at bounding box center [845, 376] width 786 height 96
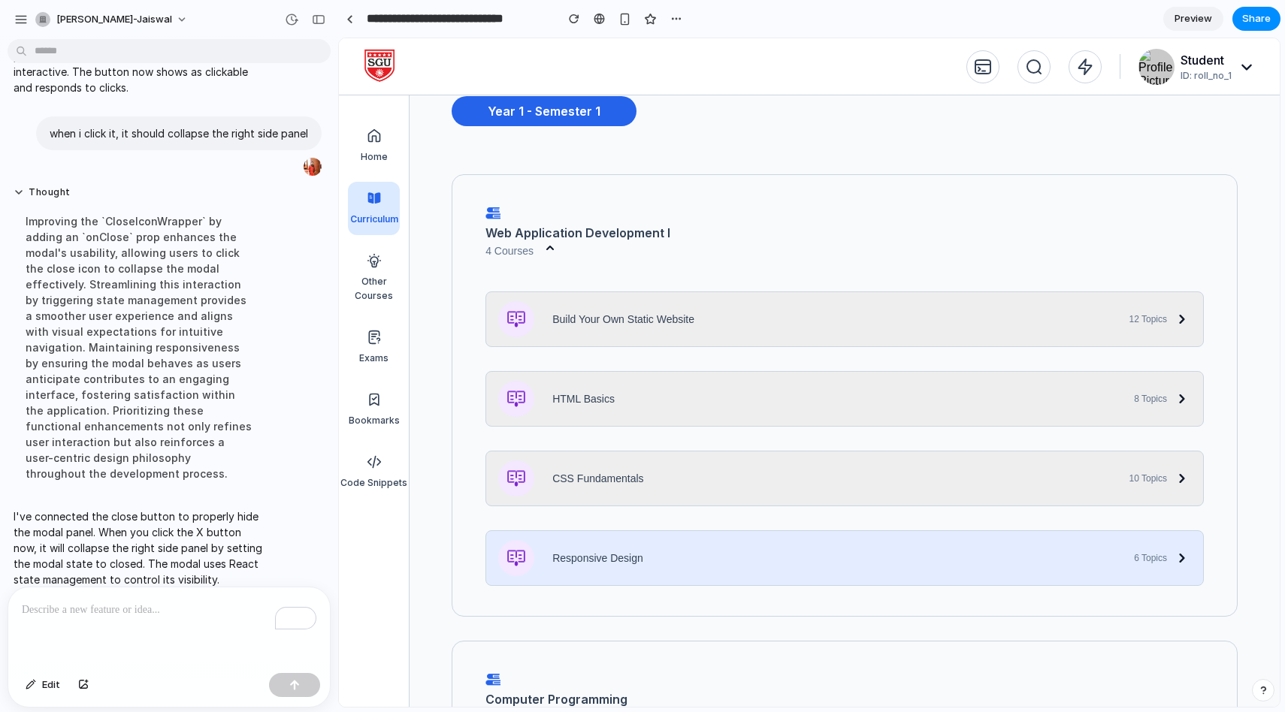
scroll to position [90, 0]
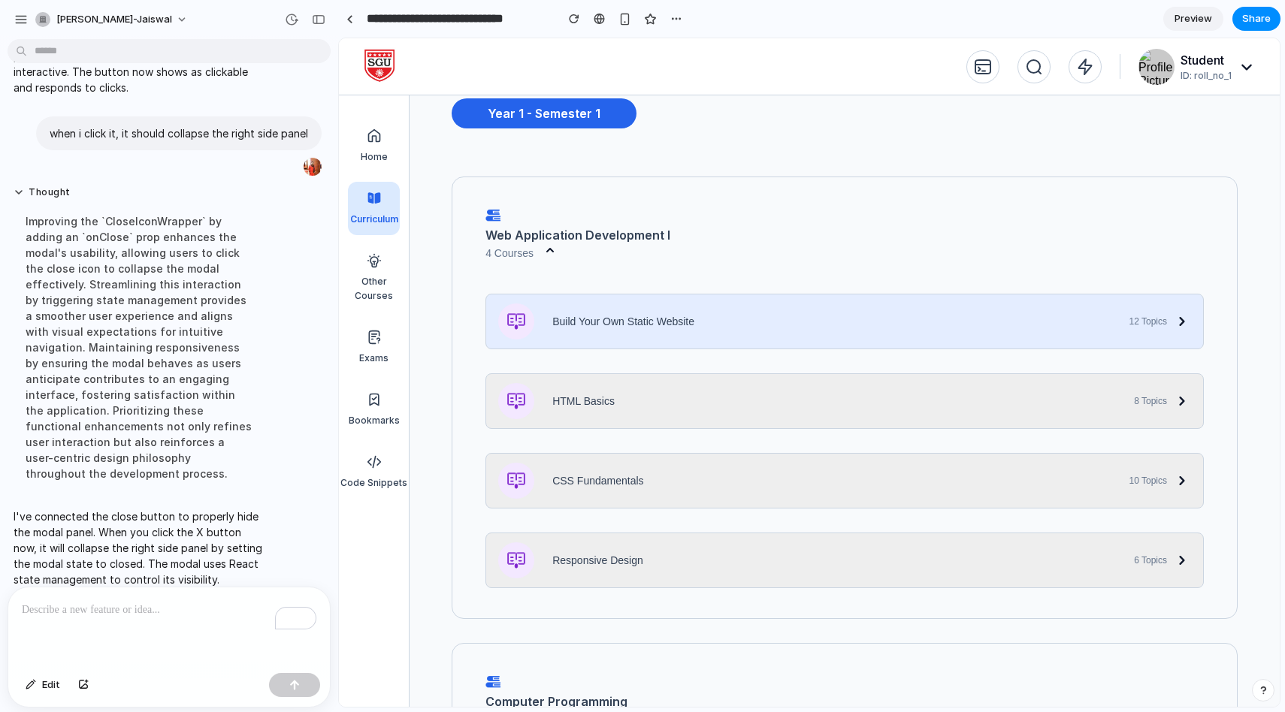
click at [741, 316] on div "Build Your Own Static Website 12 Topics" at bounding box center [844, 322] width 718 height 56
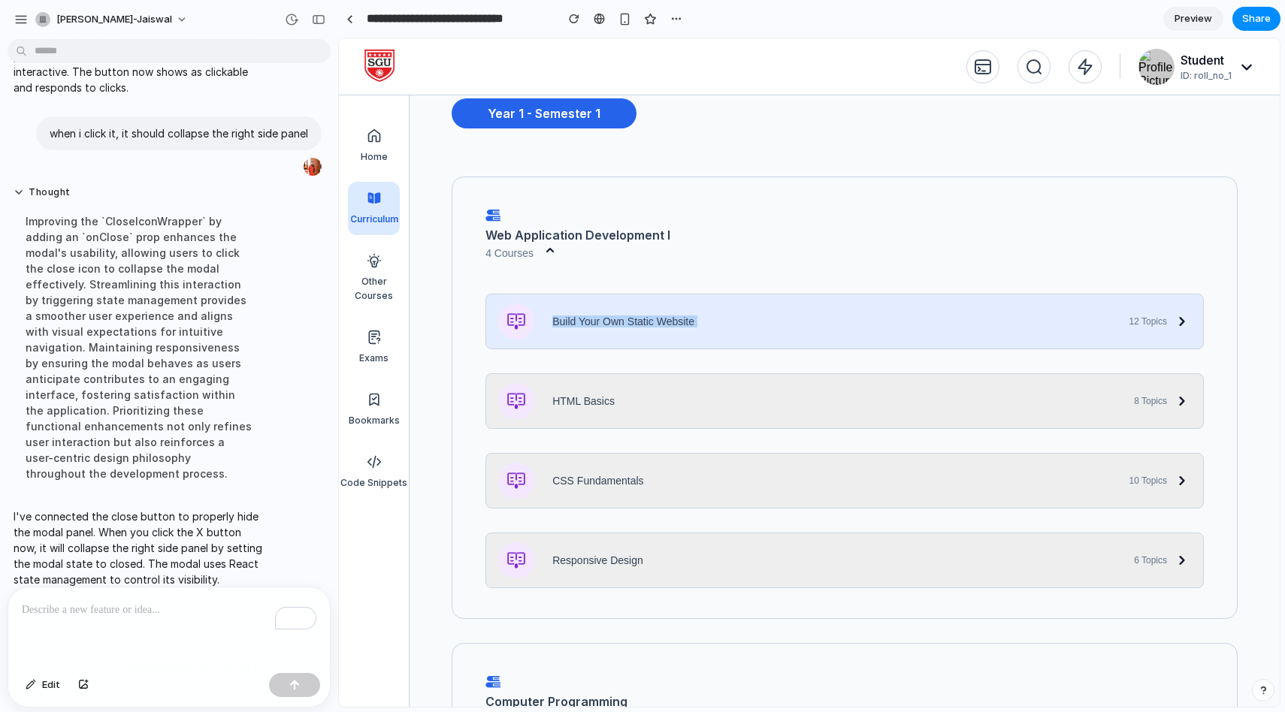
click at [741, 316] on div "Build Your Own Static Website 12 Topics" at bounding box center [844, 322] width 718 height 56
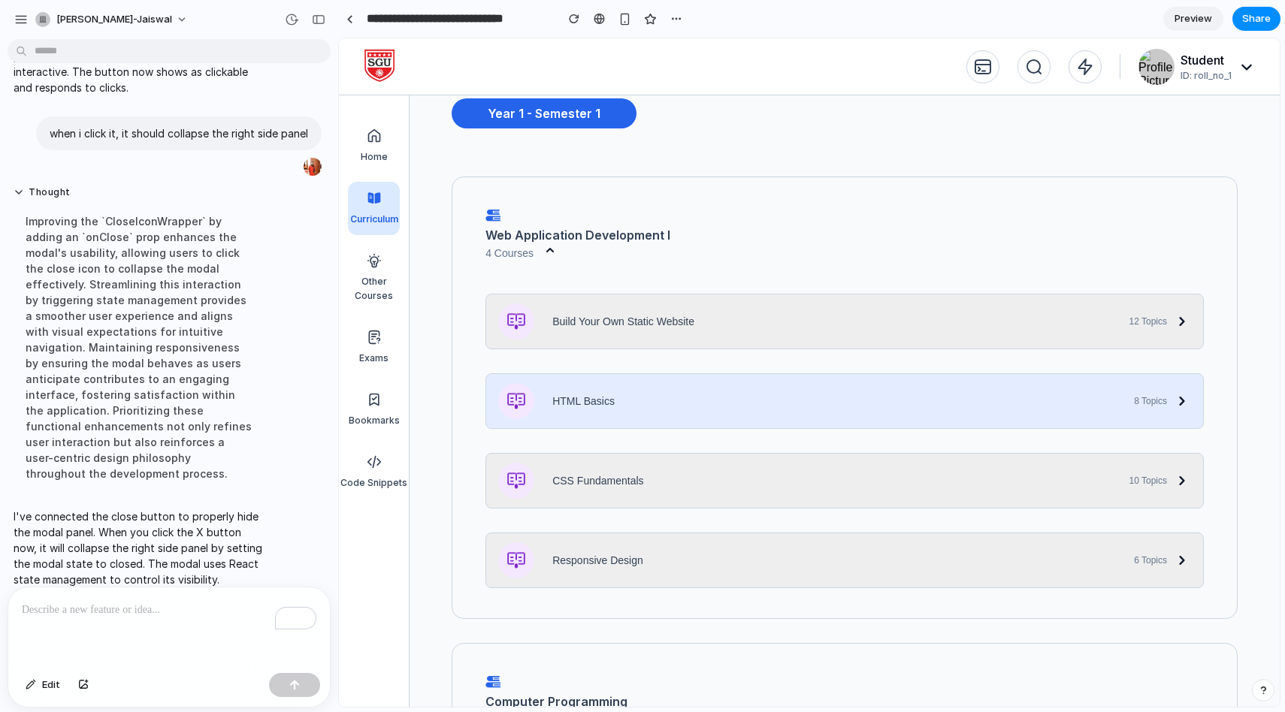
click at [781, 387] on div "HTML Basics 8 Topics" at bounding box center [844, 401] width 718 height 56
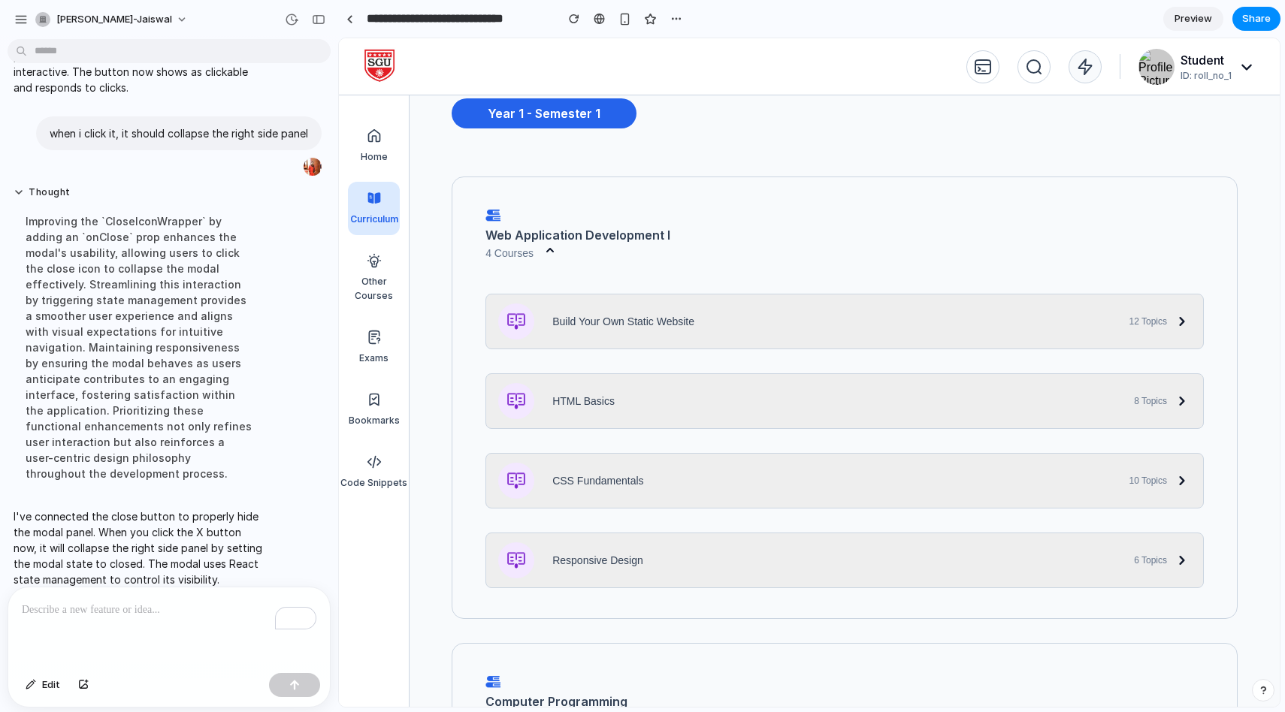
click at [1084, 69] on icon at bounding box center [1085, 67] width 18 height 18
click at [1205, 72] on span "ID: roll_no_1" at bounding box center [1206, 76] width 51 height 14
click at [1238, 70] on icon at bounding box center [1247, 67] width 18 height 18
click at [987, 69] on icon at bounding box center [983, 67] width 18 height 18
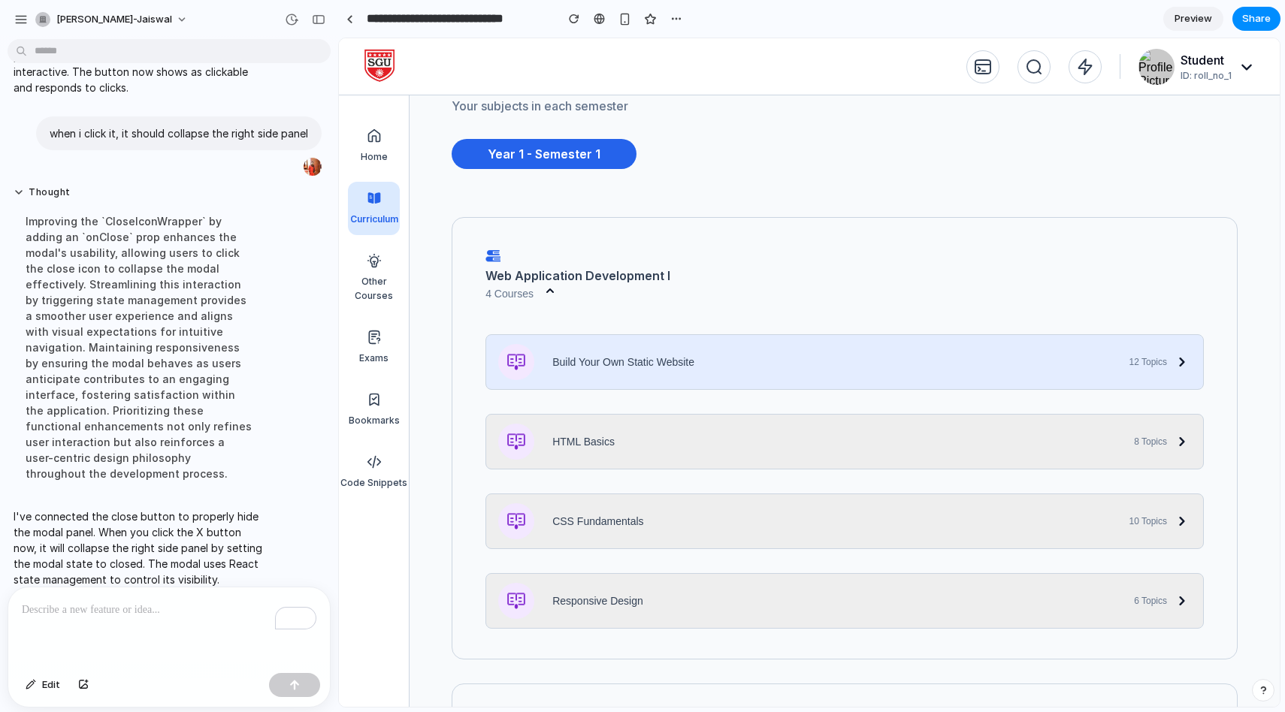
scroll to position [0, 0]
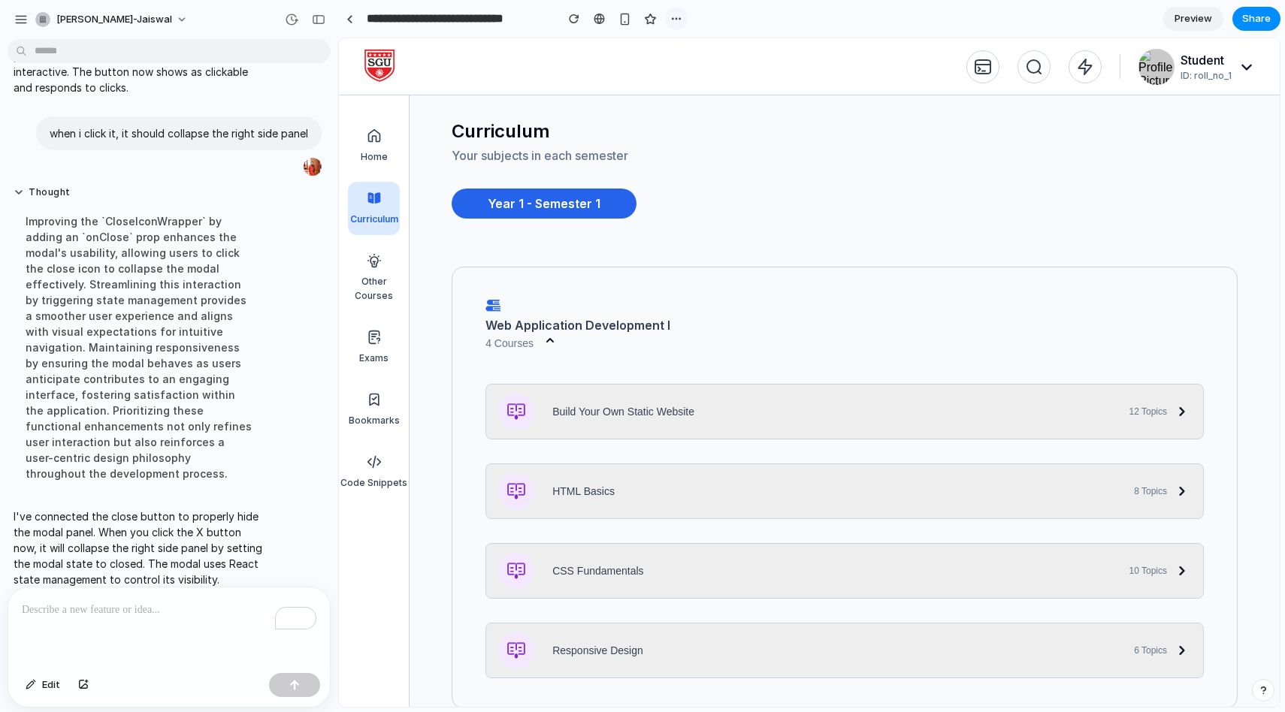
click at [677, 20] on div "button" at bounding box center [676, 19] width 12 height 12
click at [698, 79] on span "Delete" at bounding box center [707, 75] width 32 height 15
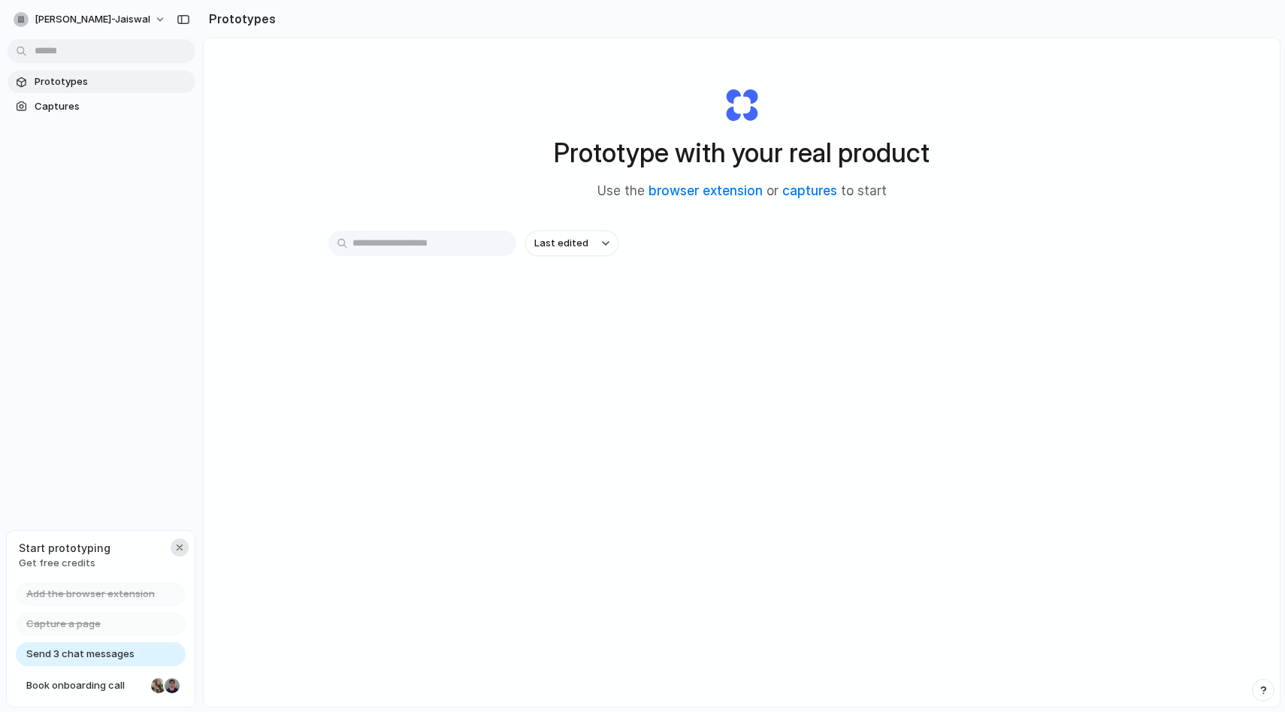
click at [177, 547] on div "button" at bounding box center [180, 548] width 12 height 12
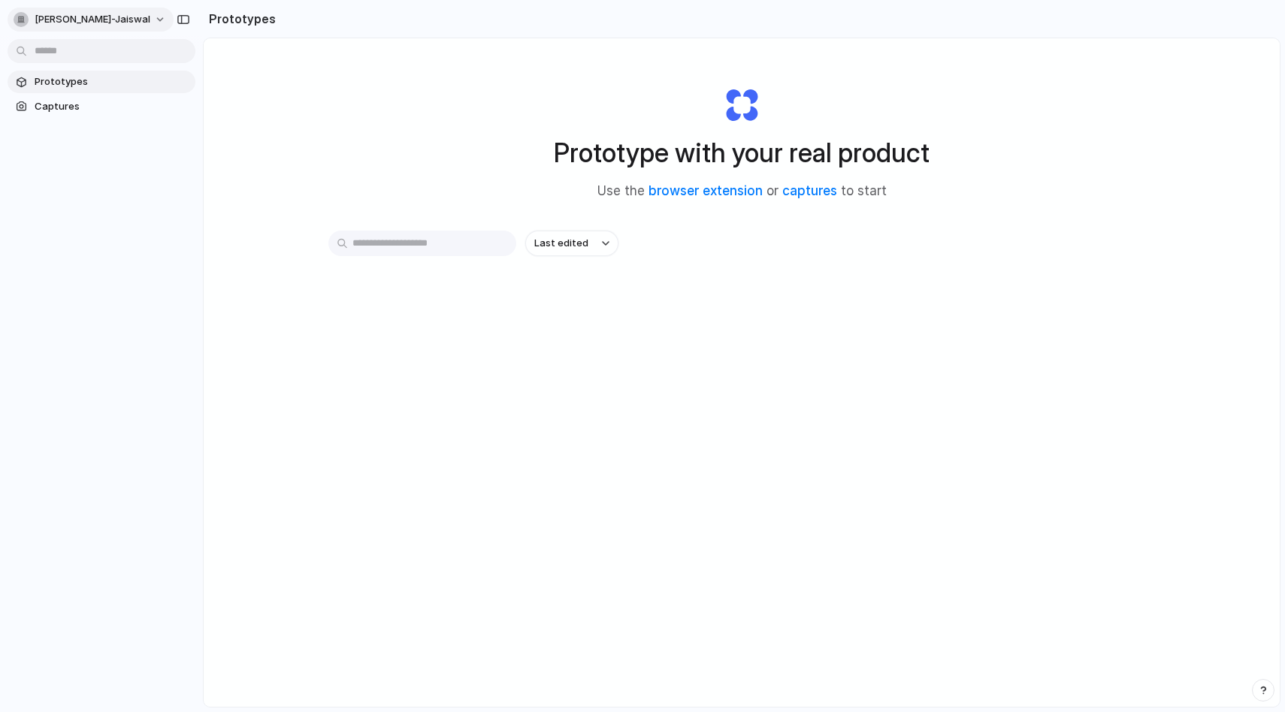
click at [26, 15] on div "button" at bounding box center [21, 19] width 15 height 15
